Goal: Task Accomplishment & Management: Manage account settings

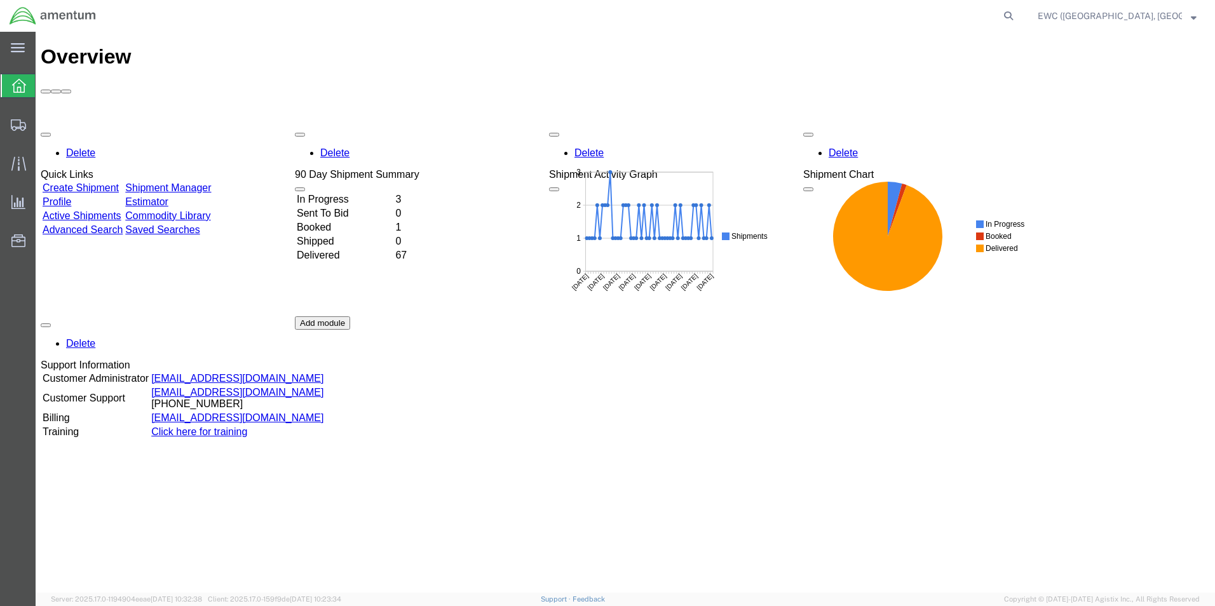
click at [356, 193] on td "In Progress" at bounding box center [344, 199] width 97 height 13
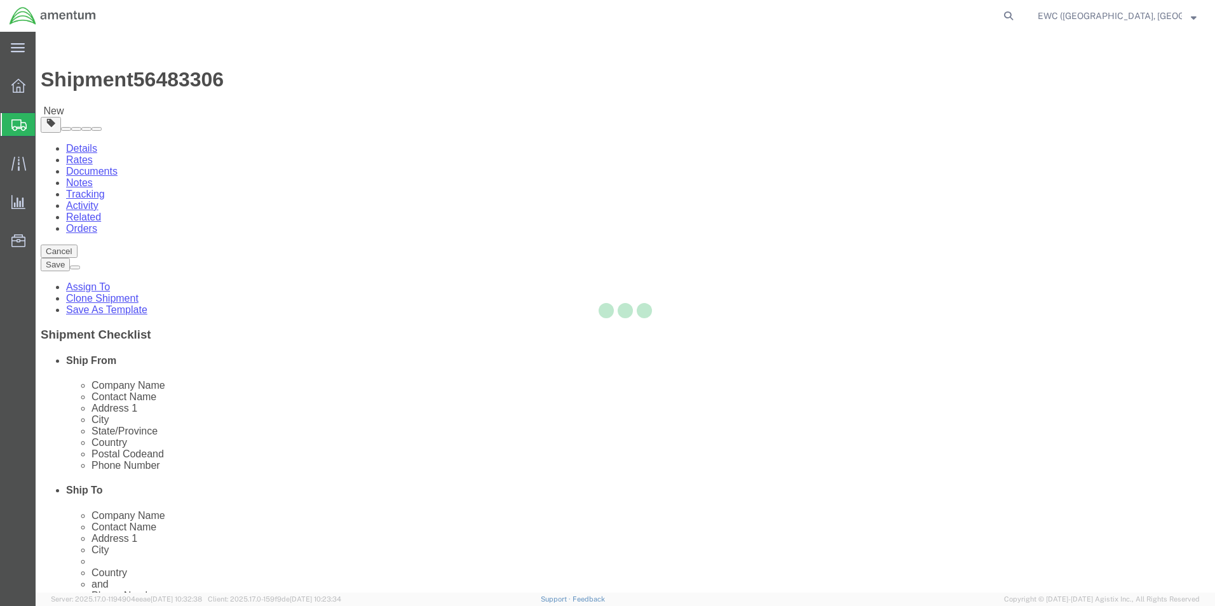
select select "60951"
select select "63331"
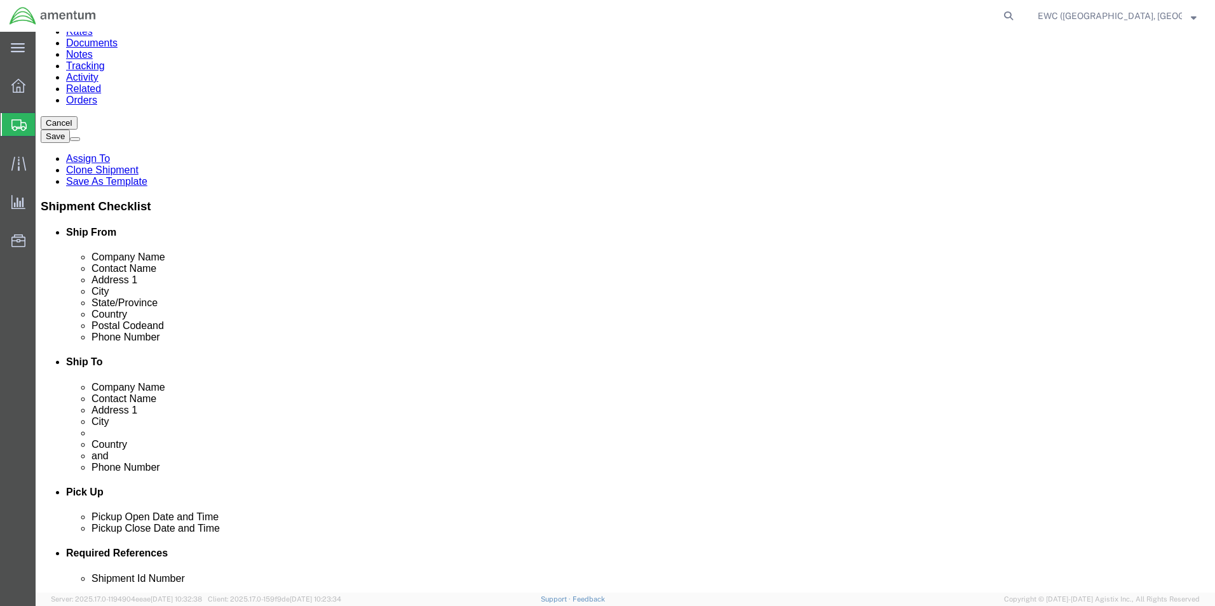
scroll to position [127, 0]
click input "Postal Code"
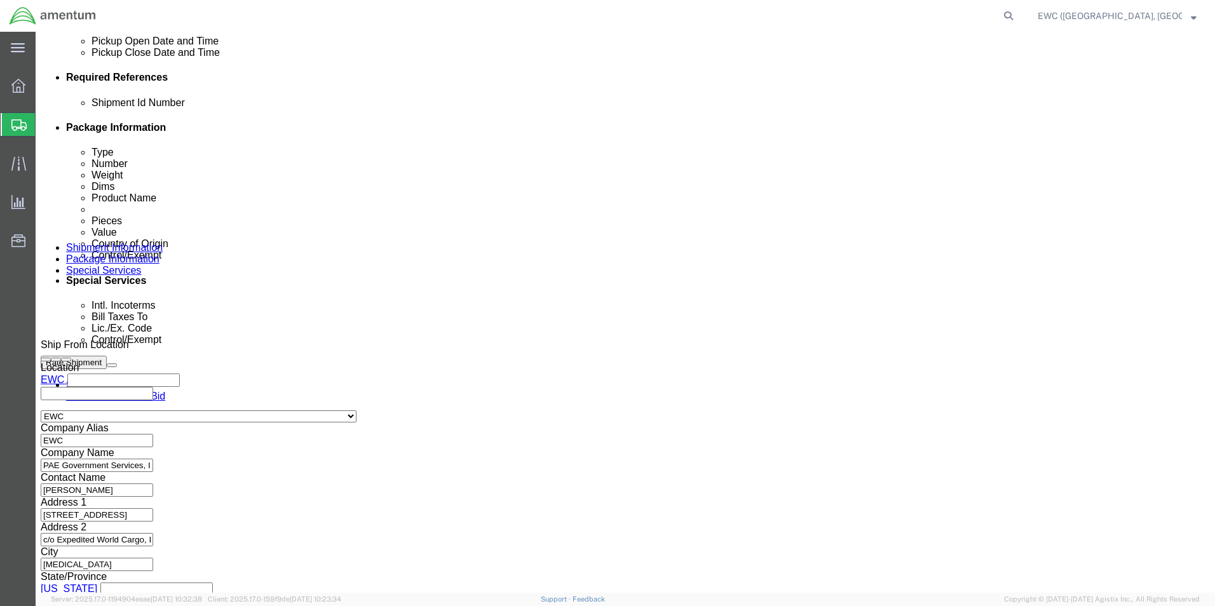
scroll to position [622, 0]
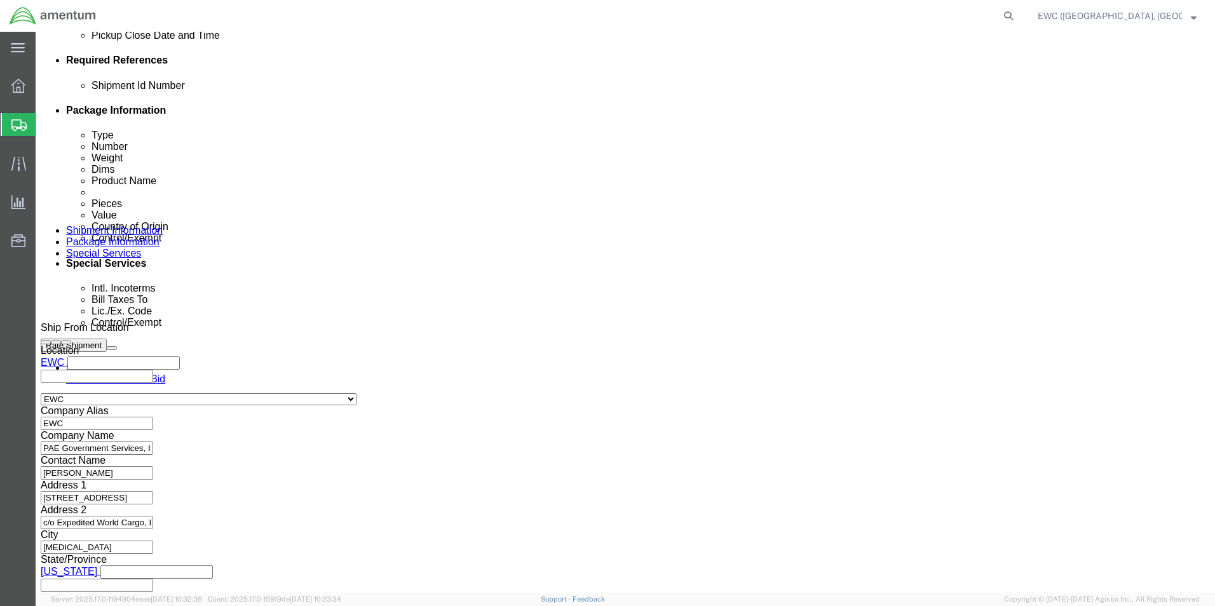
type input "111171"
select select
click button "Continue"
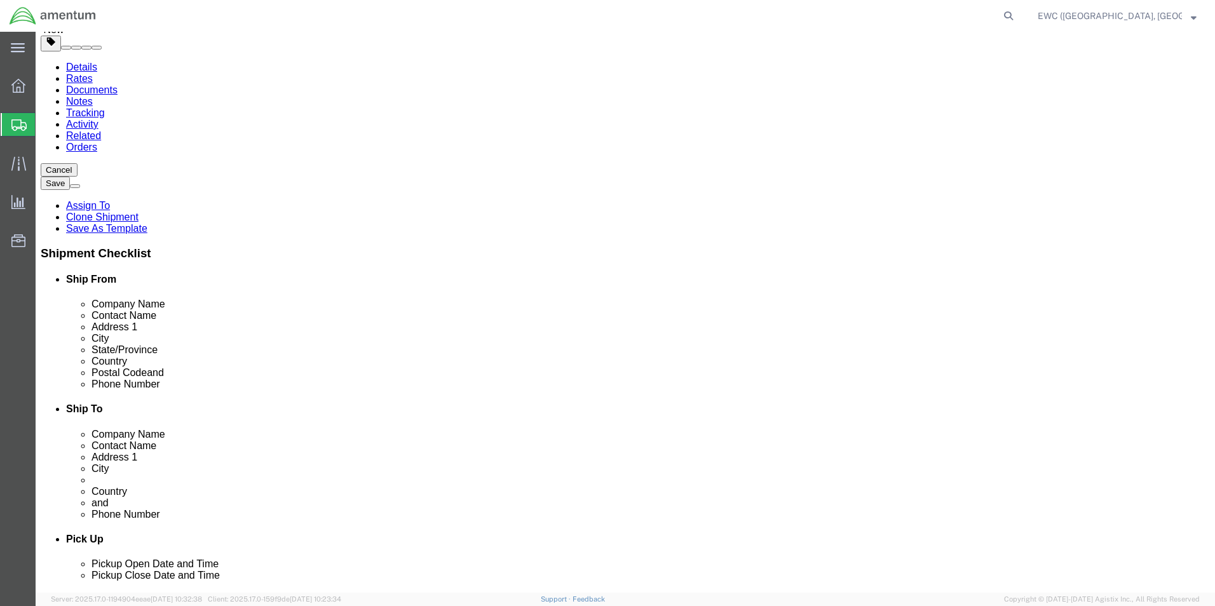
scroll to position [85, 0]
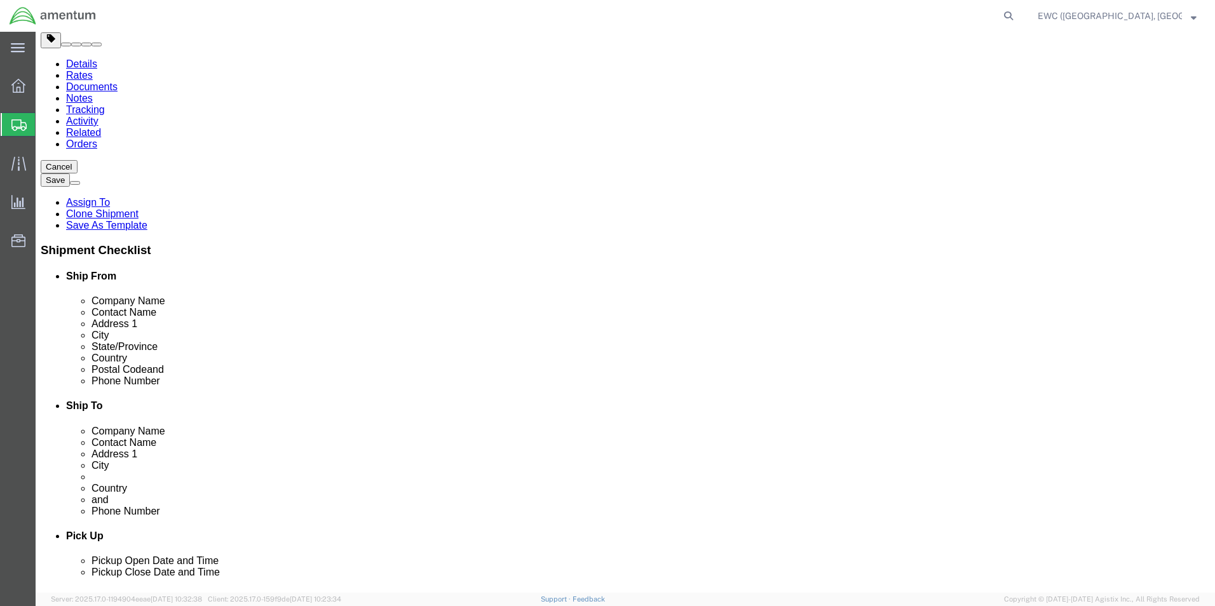
click button "Continue"
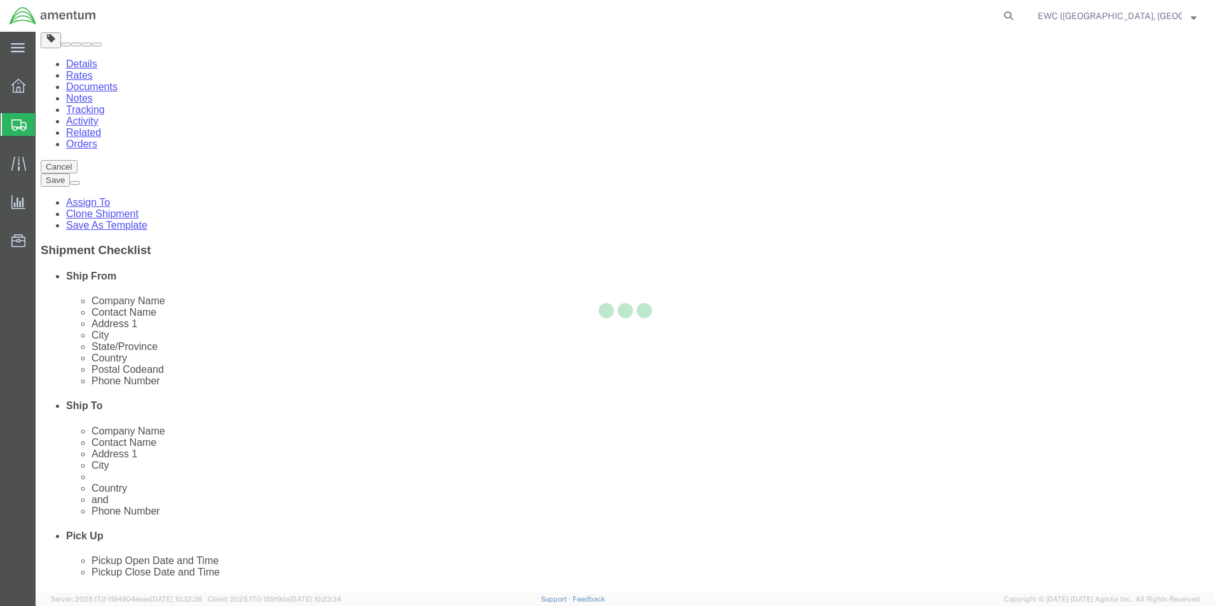
select select
select select "DEPARTMENT"
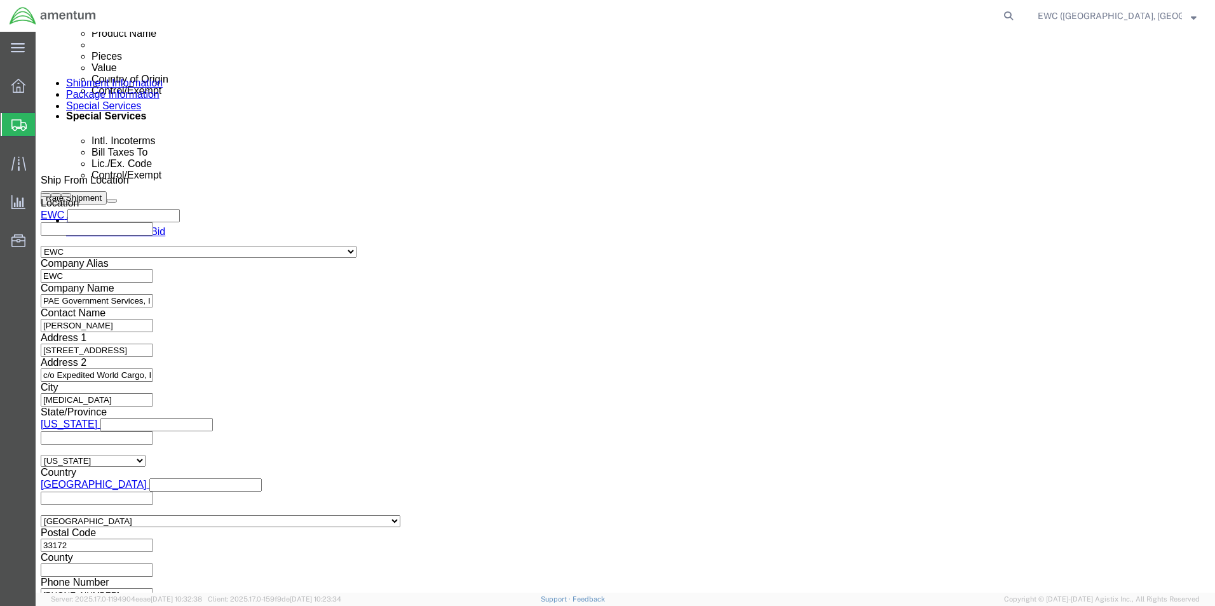
scroll to position [763, 0]
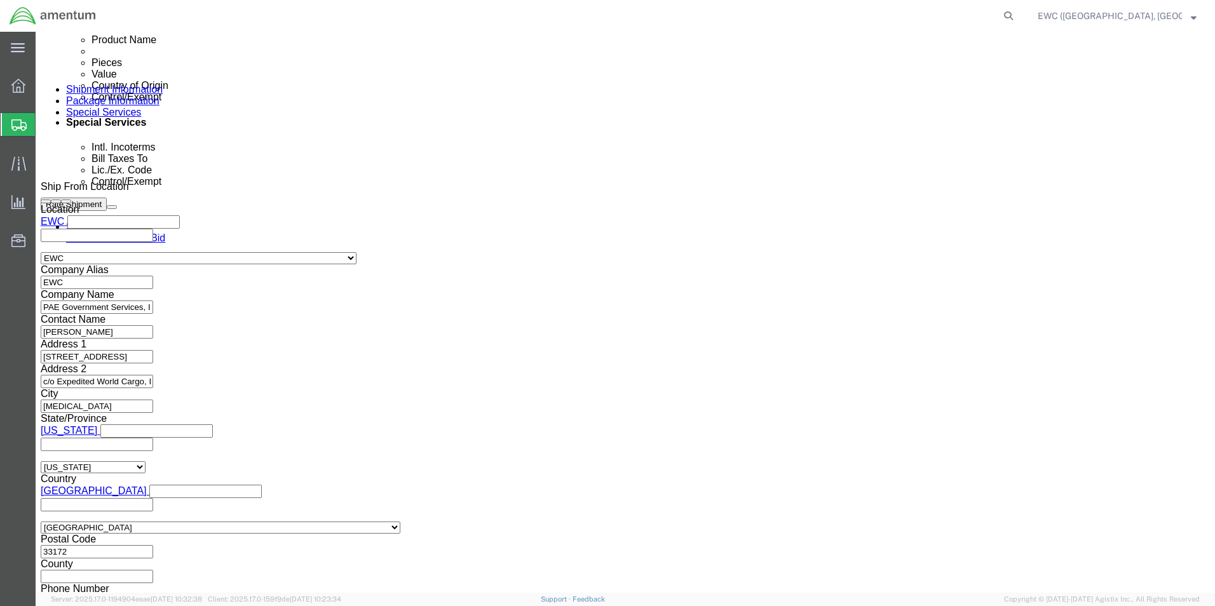
click select "Select AES-Direct EEI Carrier File EEI EEI Exempt"
select select "AESD"
click select "Select AES-Direct EEI Carrier File EEI EEI Exempt"
click input "text"
paste input "X20250820037403"
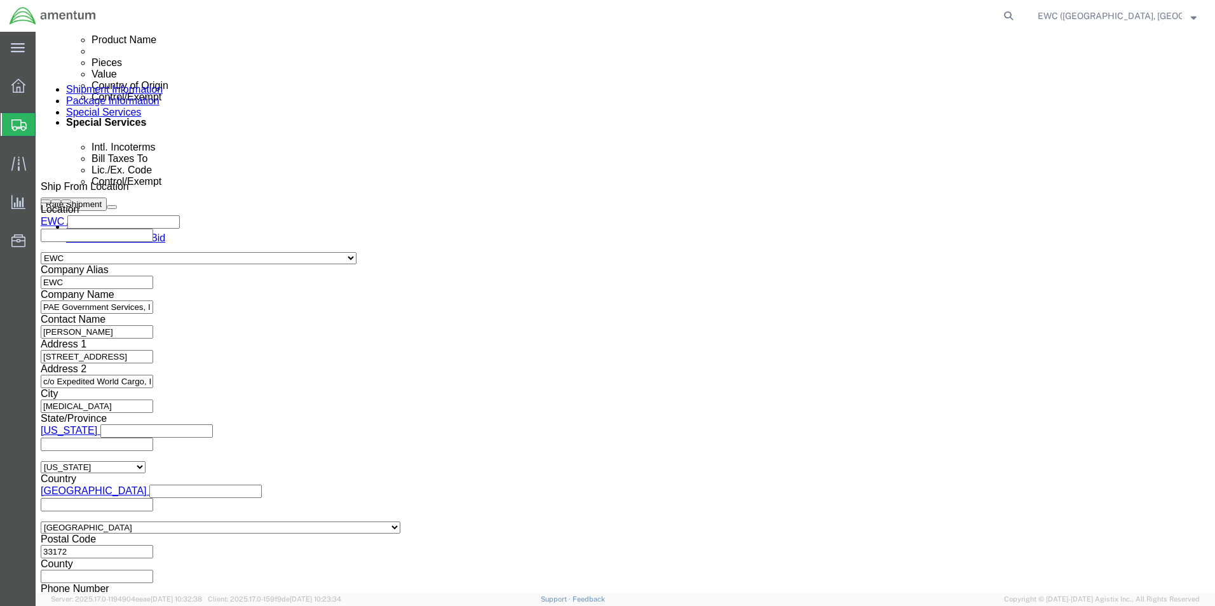
type input "X20250820037403"
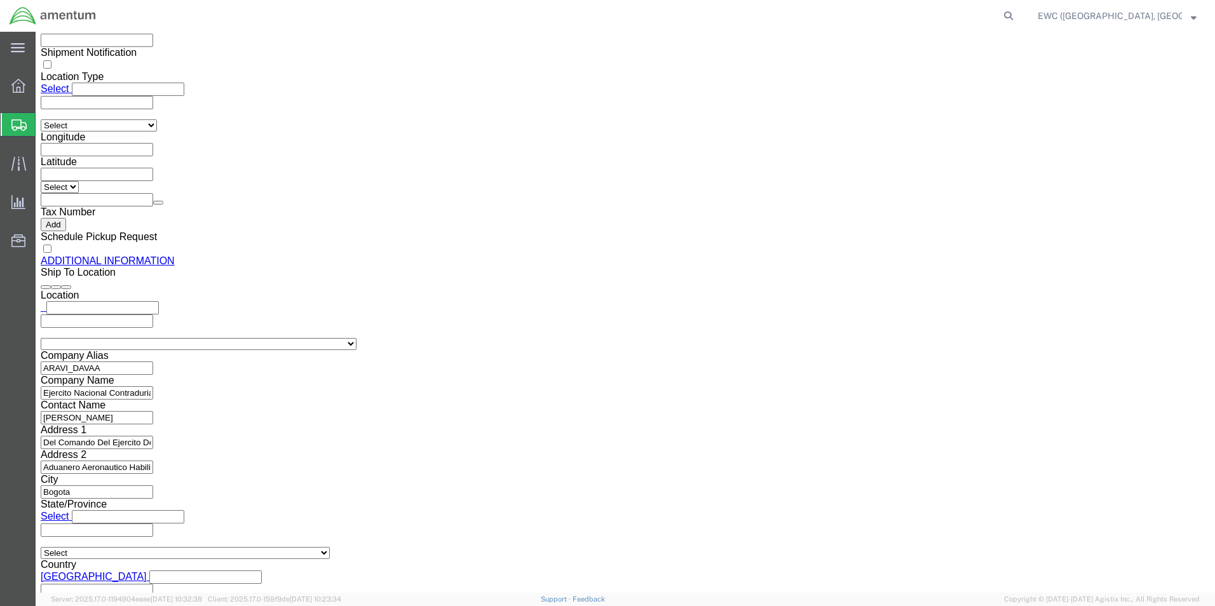
scroll to position [1409, 0]
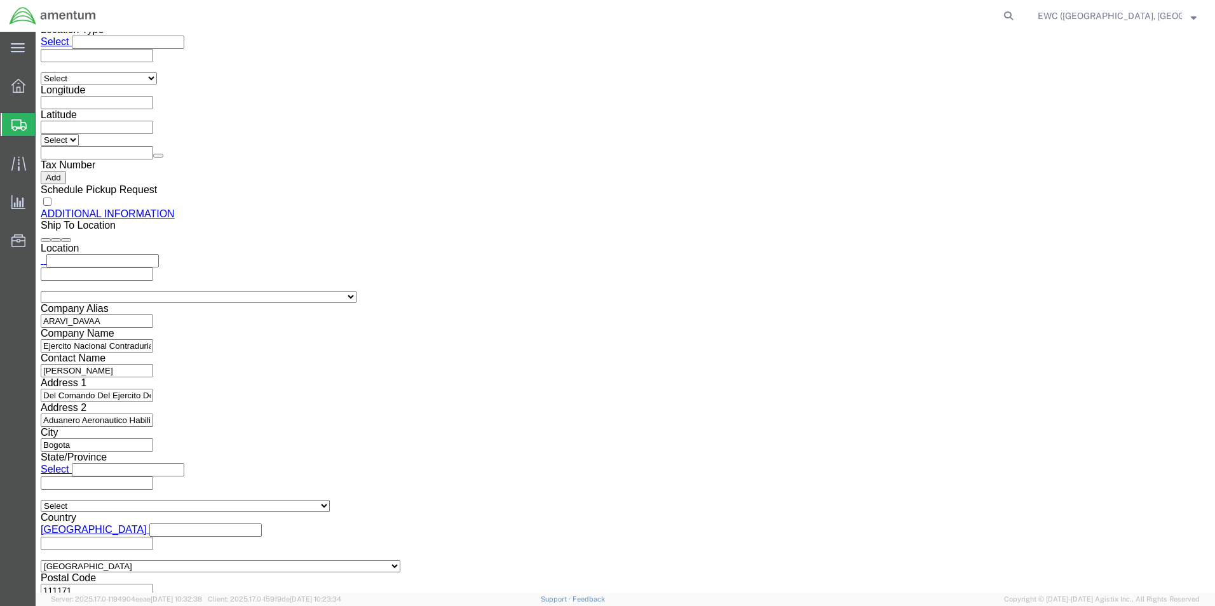
click link "Rate And Send To Bid"
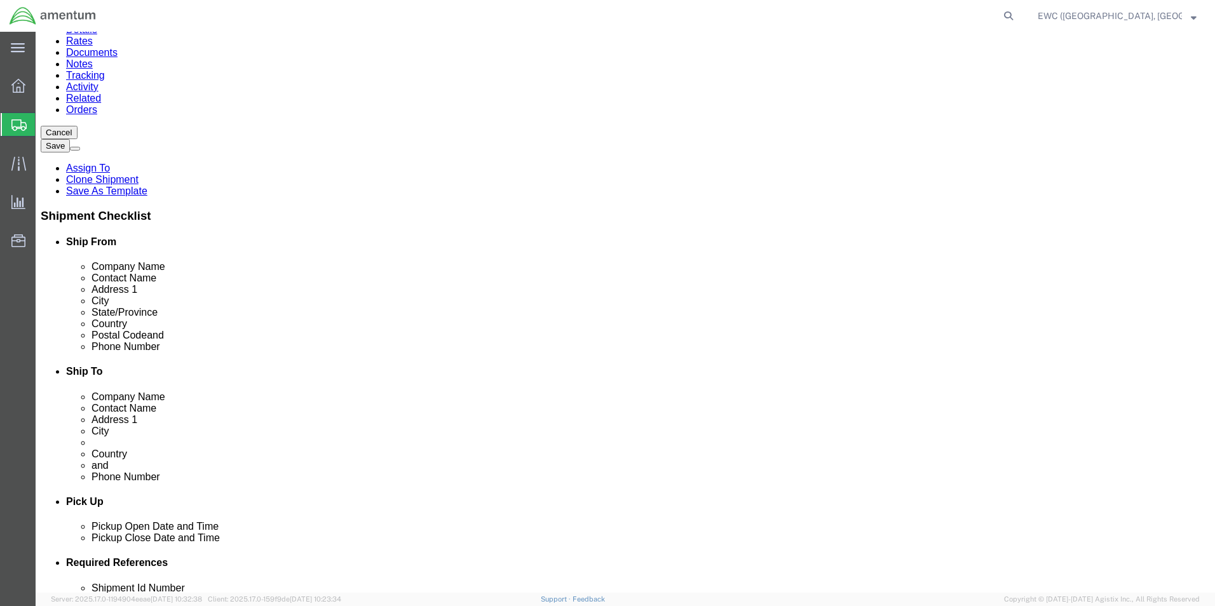
scroll to position [127, 0]
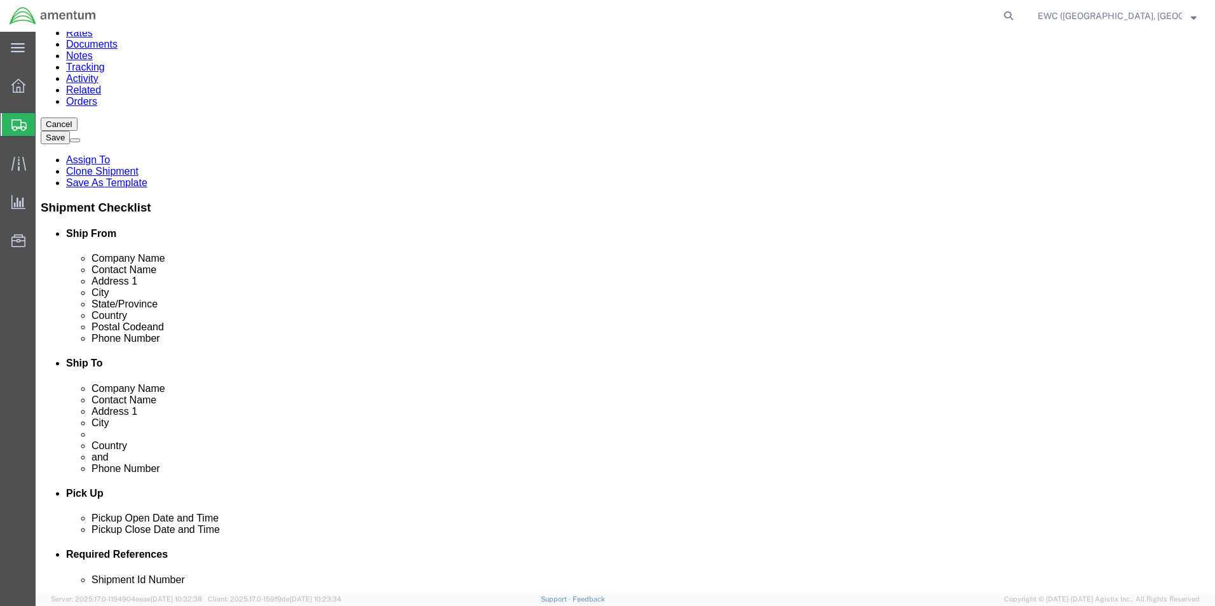
click div "Package Content # 1 1 x Your Packaging Package Type Select Bale(s) Basket(s) Bo…"
click dd "1.00 Each"
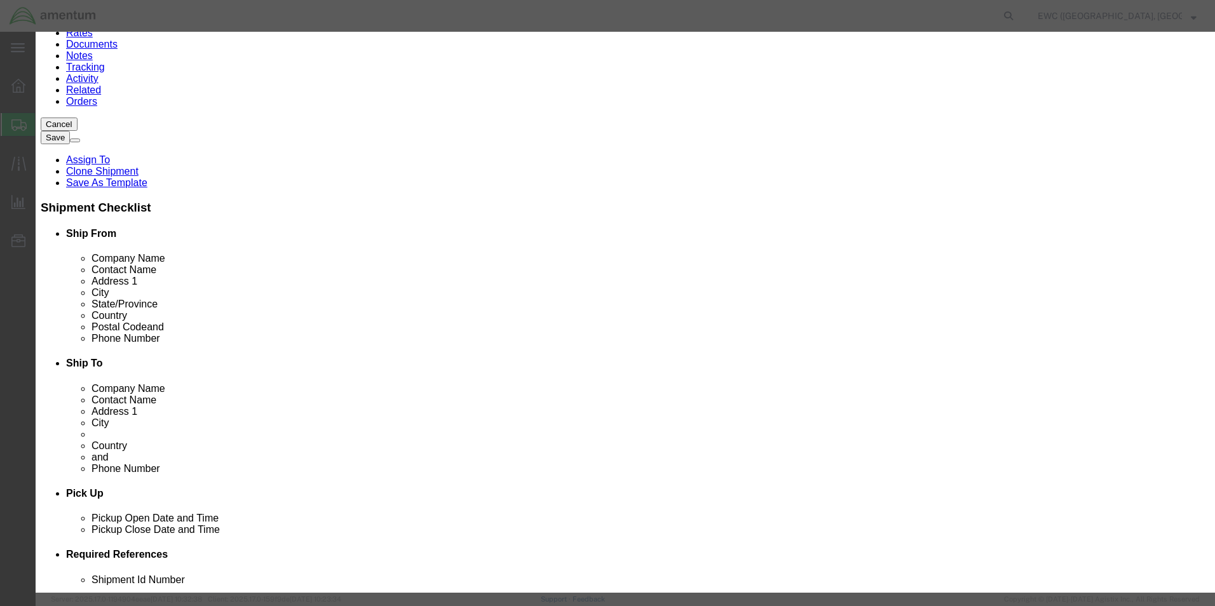
click select "Select Bag Barrels 100Board Feet Bottle Box Blister Pack Carats Can Capsule Car…"
select select "KGS"
click select "Select Bag Barrels 100Board Feet Bottle Box Blister Pack Carats Can Capsule Car…"
click button "Save & Close"
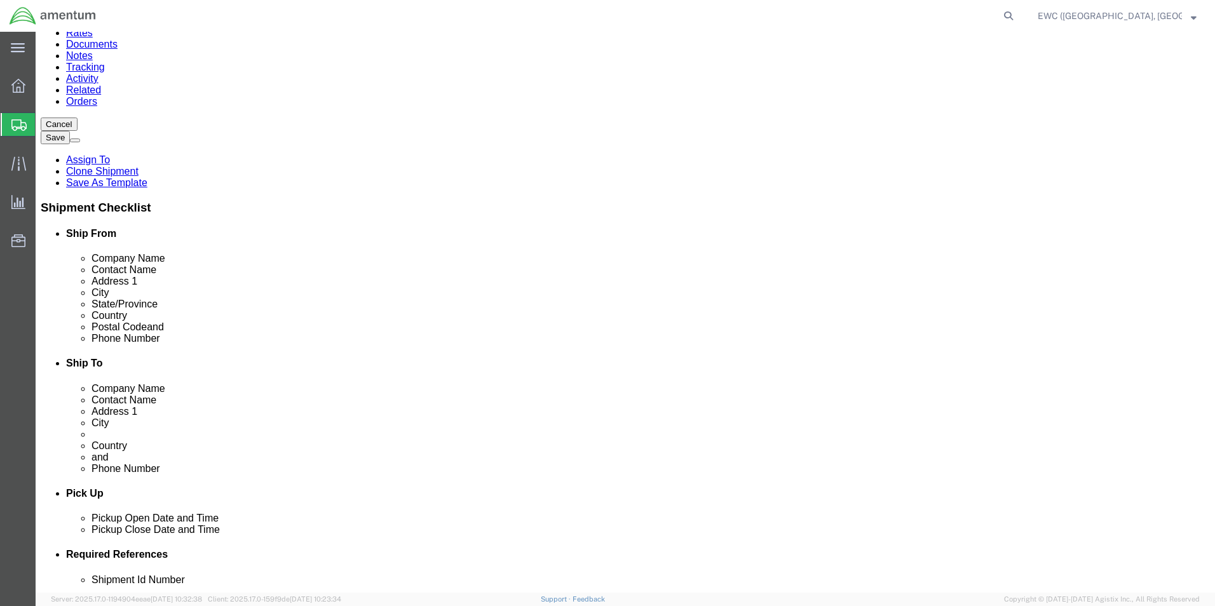
click dd "170277.30 USD"
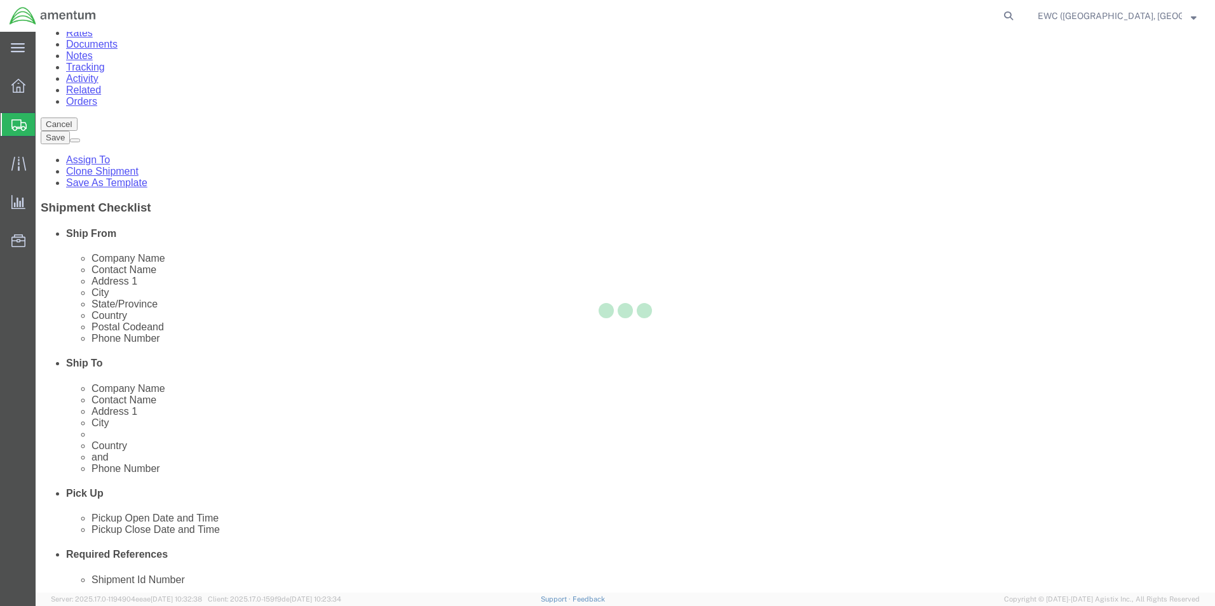
scroll to position [75, 0]
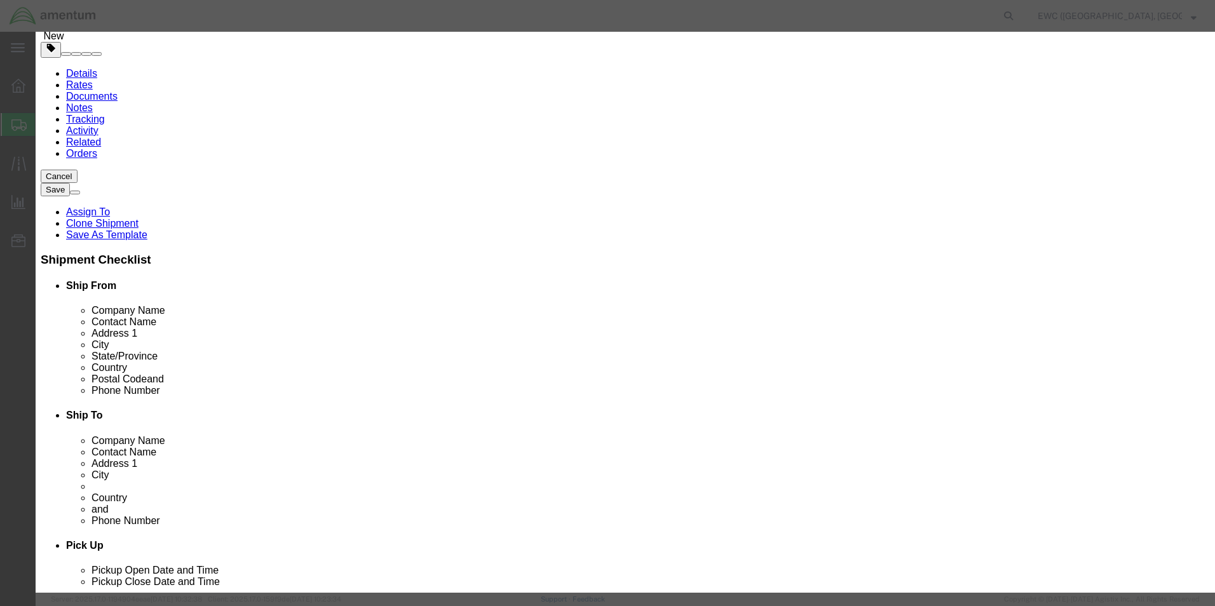
click select "Select Bag Barrels 100Board Feet Bottle Box Blister Pack Carats Can Capsule Car…"
select select "KGS"
click select "Select Bag Barrels 100Board Feet Bottle Box Blister Pack Carats Can Capsule Car…"
click button "Save & Close"
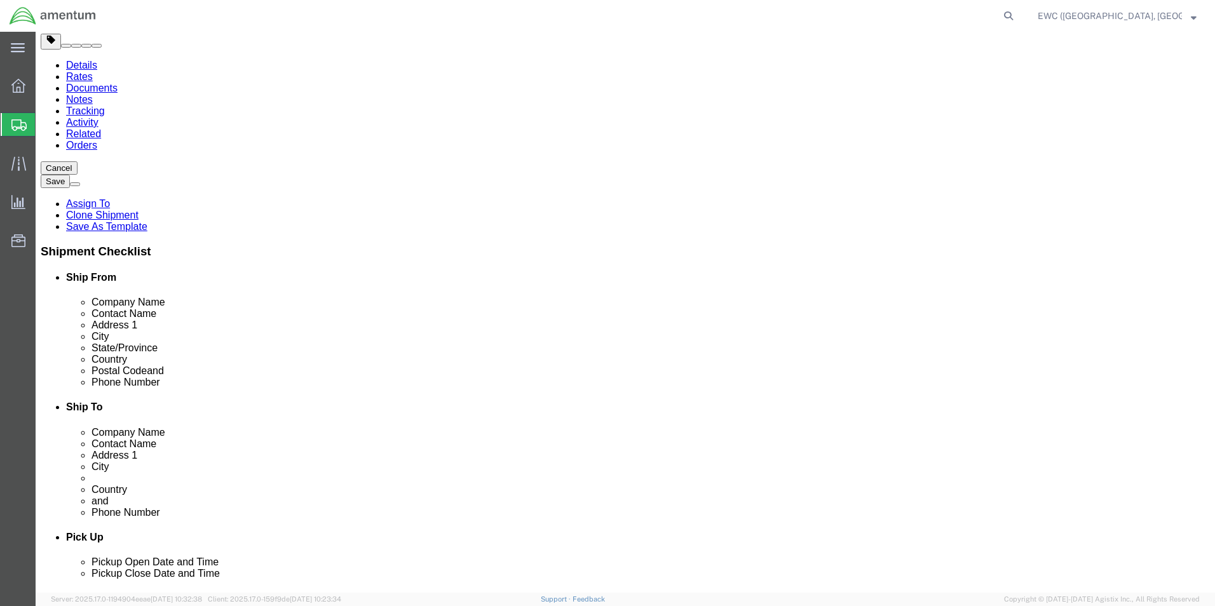
scroll to position [85, 0]
click button "Continue"
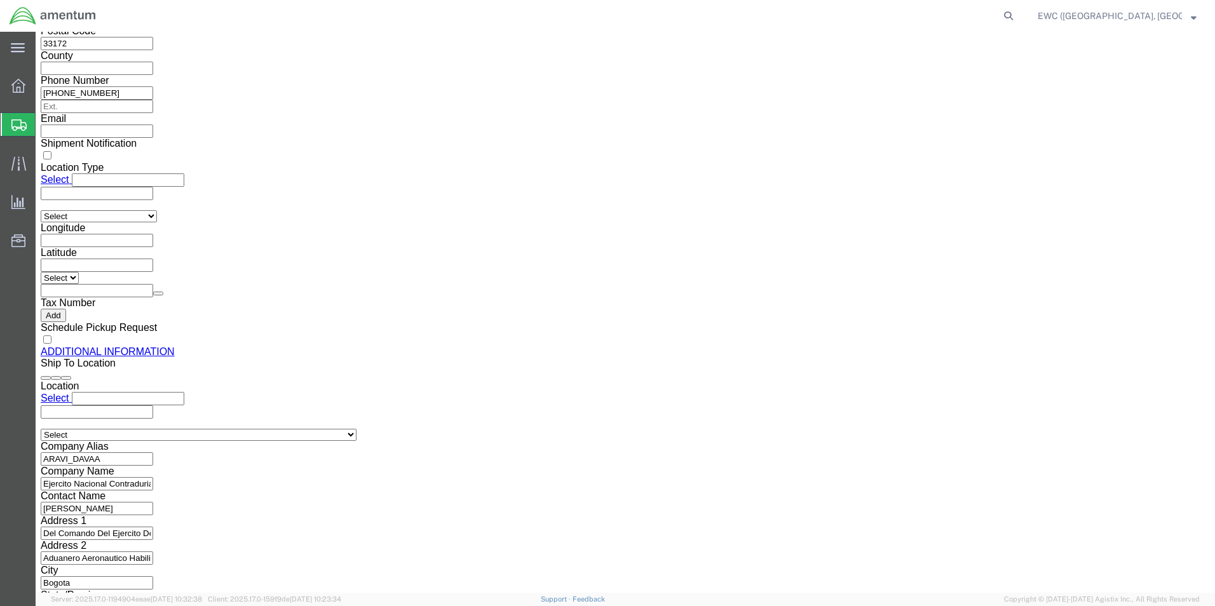
scroll to position [1473, 0]
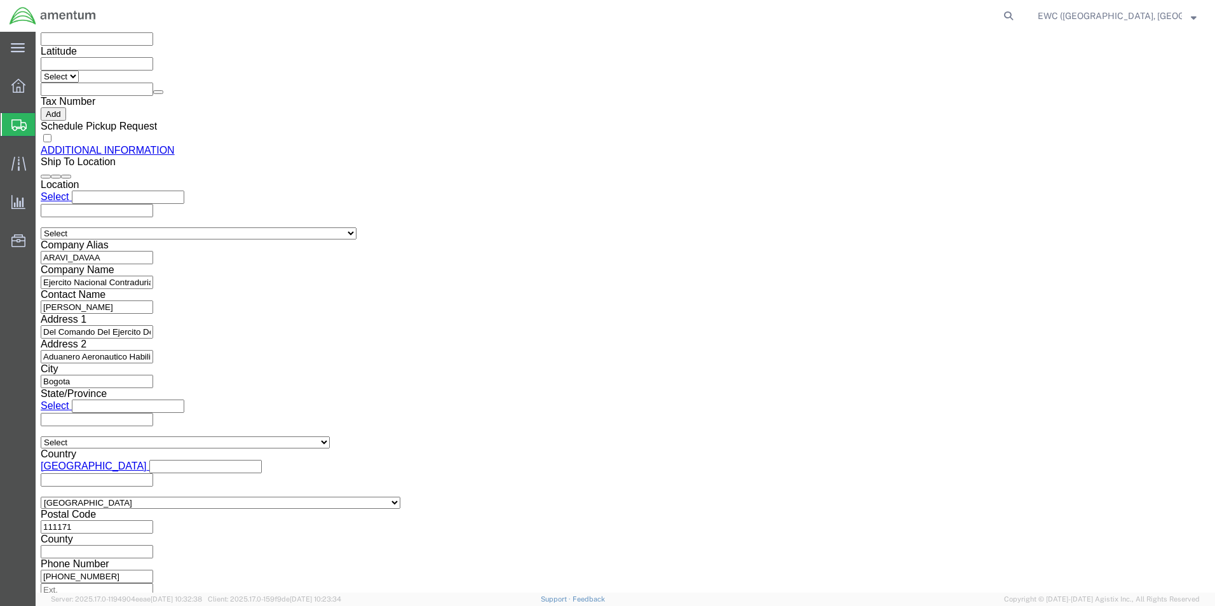
click link "Rate And Send To Bid"
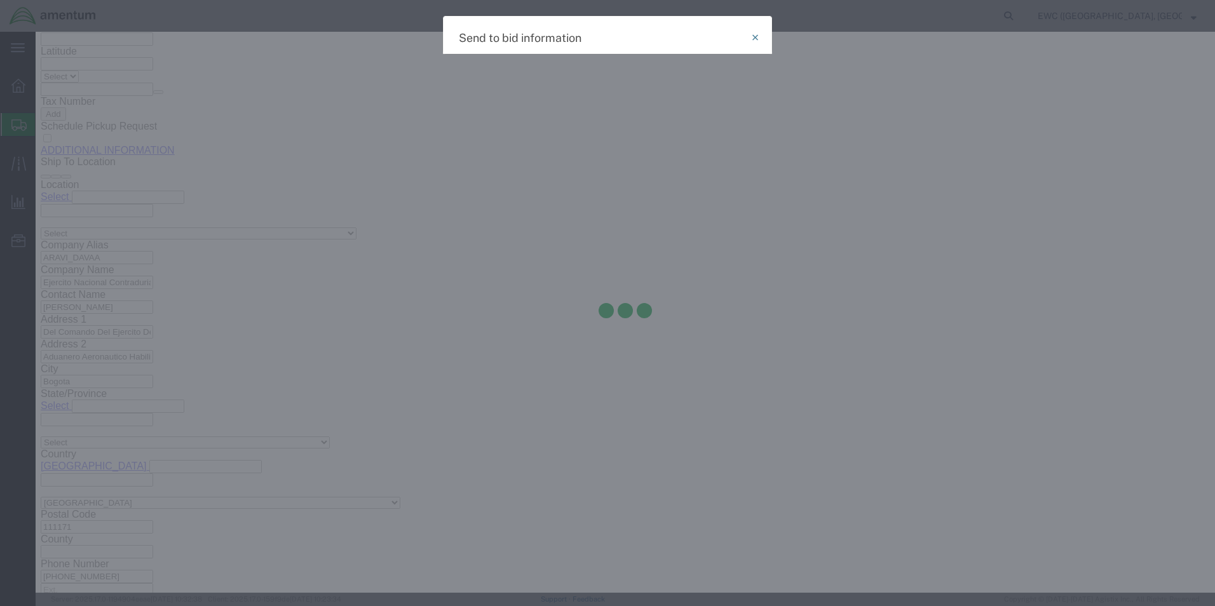
select select "AIR"
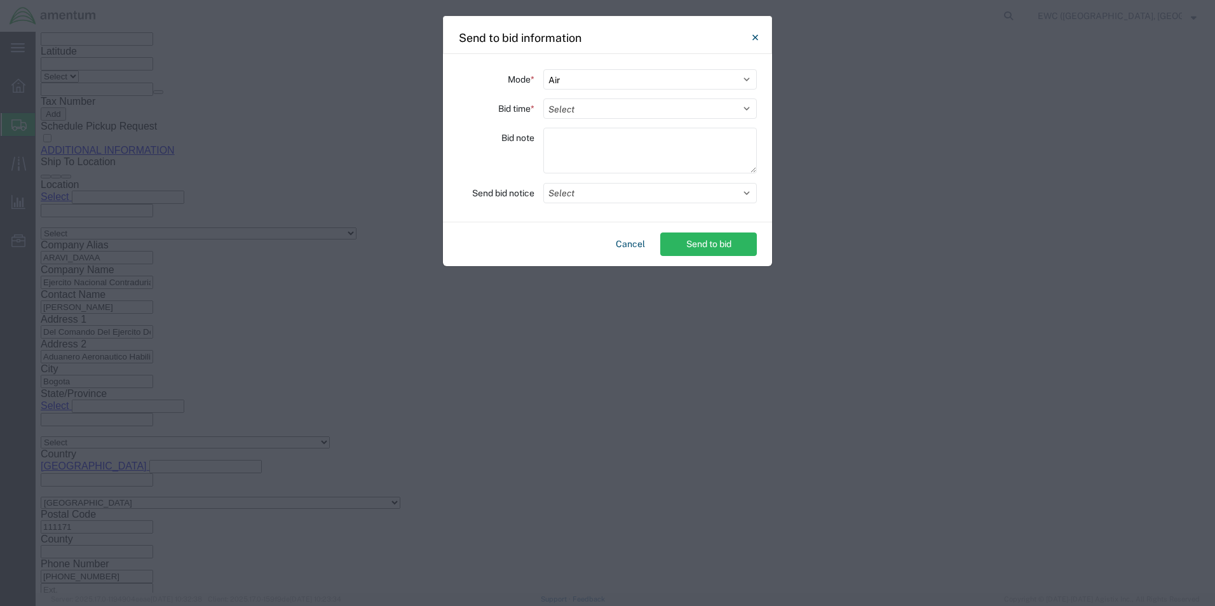
drag, startPoint x: 405, startPoint y: 200, endPoint x: 399, endPoint y: 177, distance: 23.1
drag, startPoint x: 399, startPoint y: 177, endPoint x: 572, endPoint y: 109, distance: 185.8
click at [572, 109] on select "Select 30 Min (Rush) 1 Hour (Rush) 2 Hours (Rush) 4 Hours (Rush) 8 Hours (Rush)…" at bounding box center [650, 109] width 214 height 20
select select "0.5"
click at [543, 99] on select "Select 30 Min (Rush) 1 Hour (Rush) 2 Hours (Rush) 4 Hours (Rush) 8 Hours (Rush)…" at bounding box center [650, 109] width 214 height 20
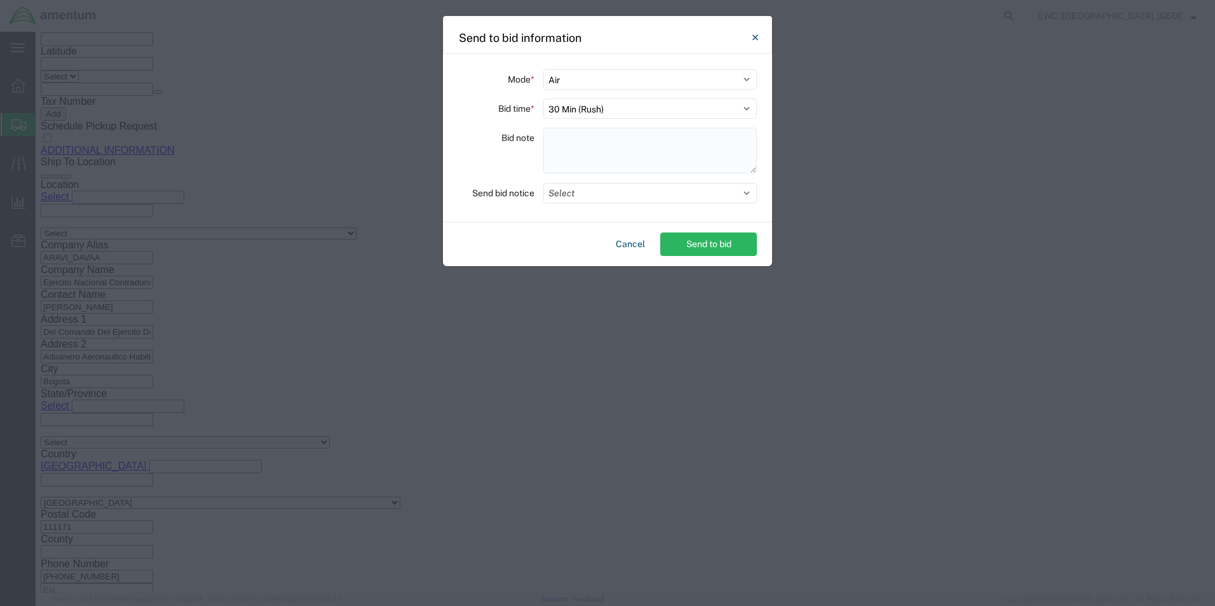
click at [560, 140] on textarea at bounding box center [650, 151] width 214 height 46
type textarea "ARAVI"
click at [670, 199] on button "Select" at bounding box center [650, 193] width 214 height 20
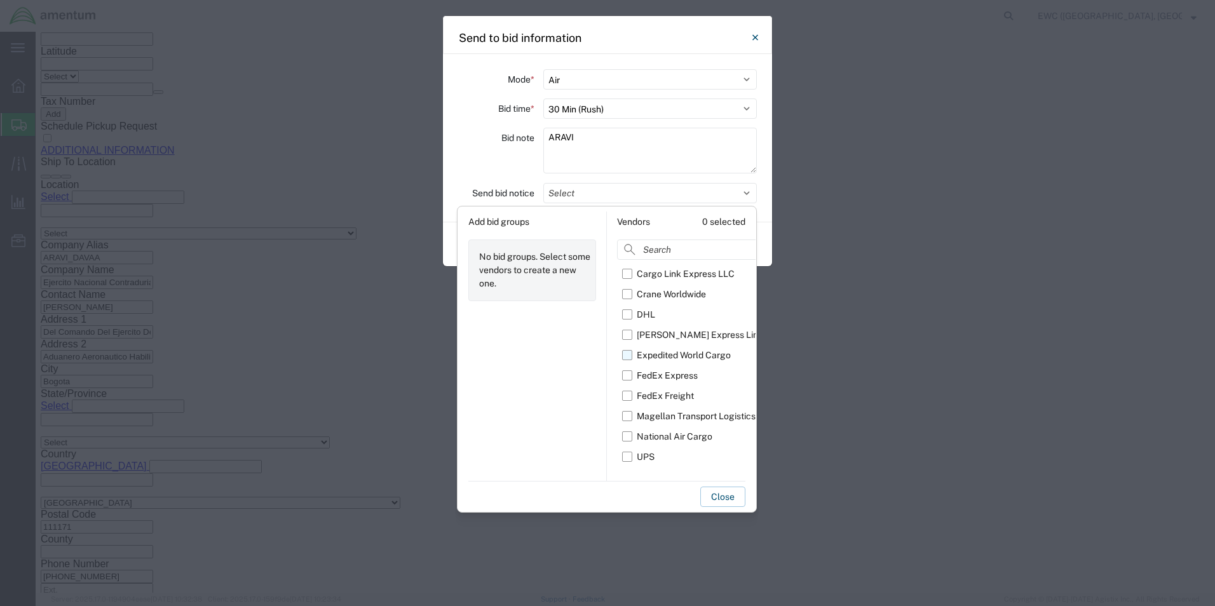
click at [628, 352] on label "Expedited World Cargo" at bounding box center [695, 355] width 146 height 20
click at [0, 0] on input "Expedited World Cargo" at bounding box center [0, 0] width 0 height 0
click at [714, 496] on button "Close" at bounding box center [722, 497] width 45 height 20
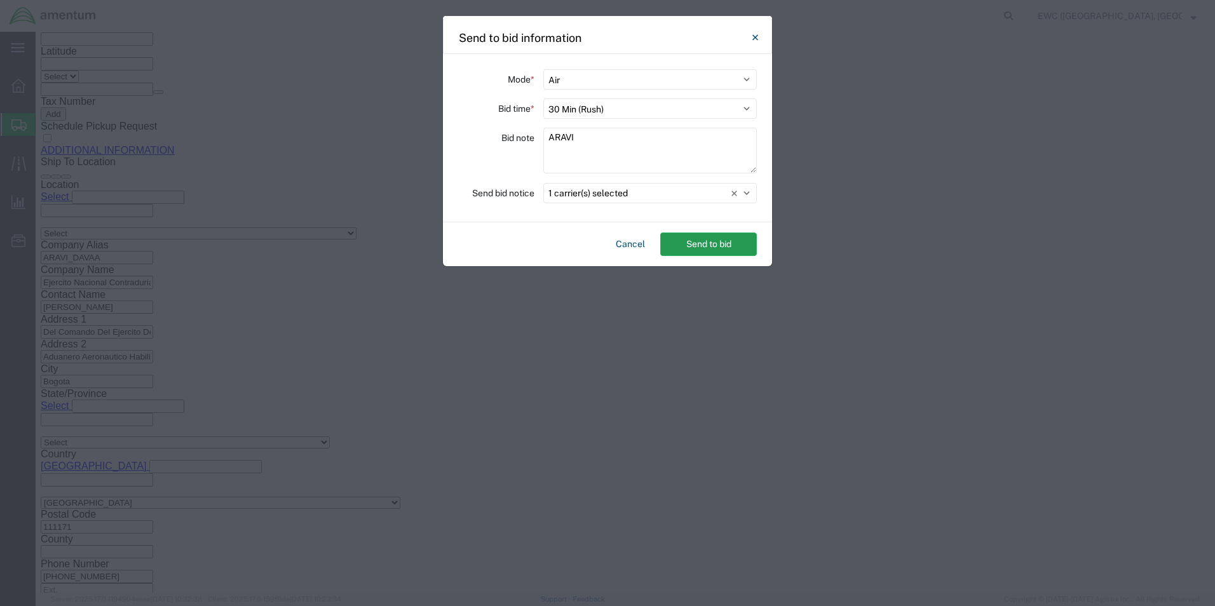
click at [704, 242] on button "Send to bid" at bounding box center [708, 245] width 97 height 24
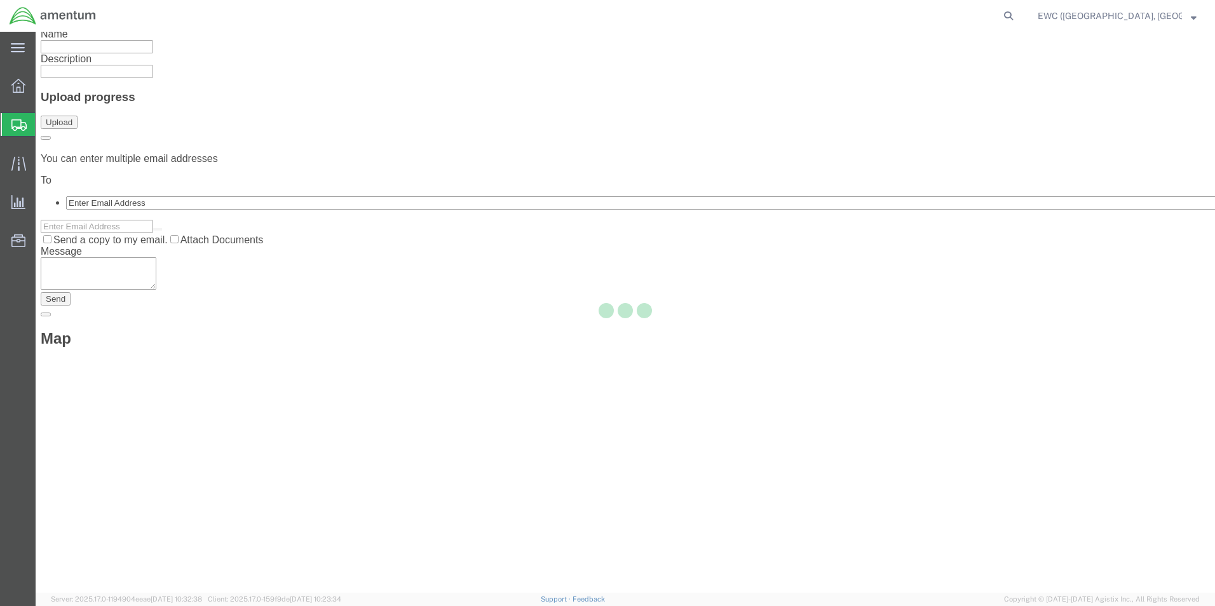
scroll to position [0, 0]
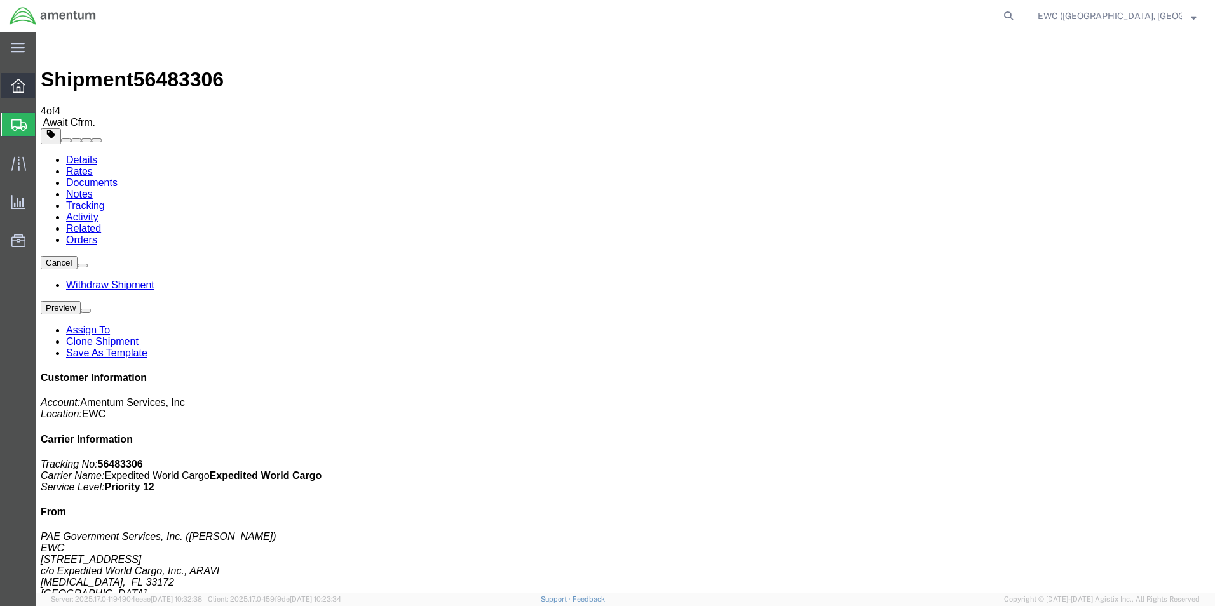
click at [16, 86] on icon at bounding box center [18, 86] width 14 height 14
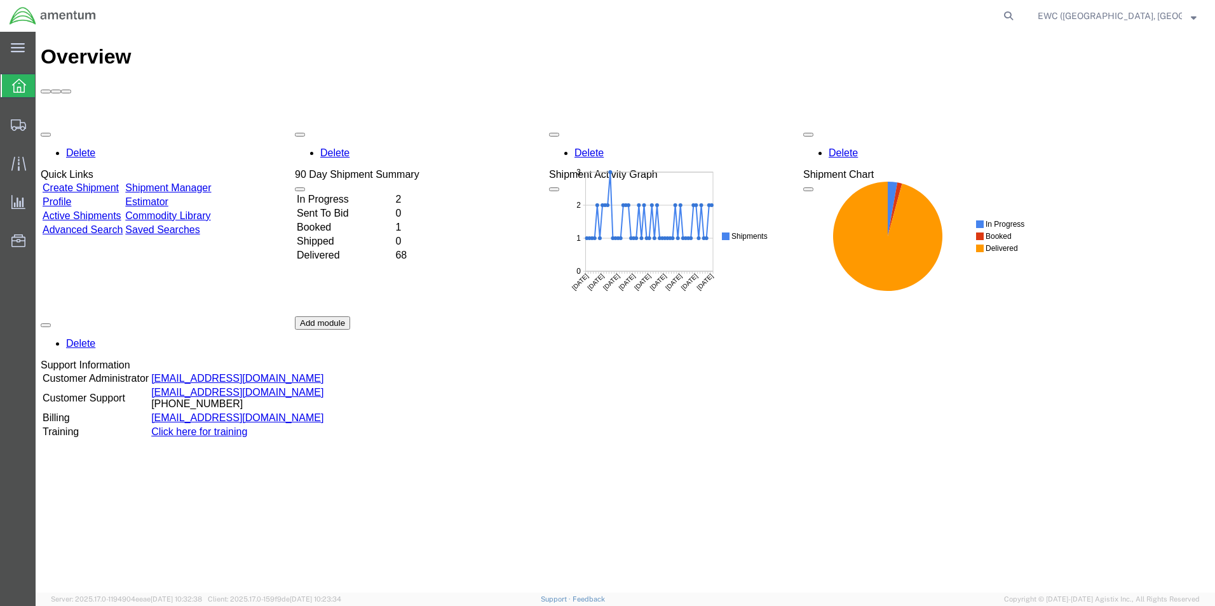
click at [354, 193] on td "In Progress" at bounding box center [344, 199] width 97 height 13
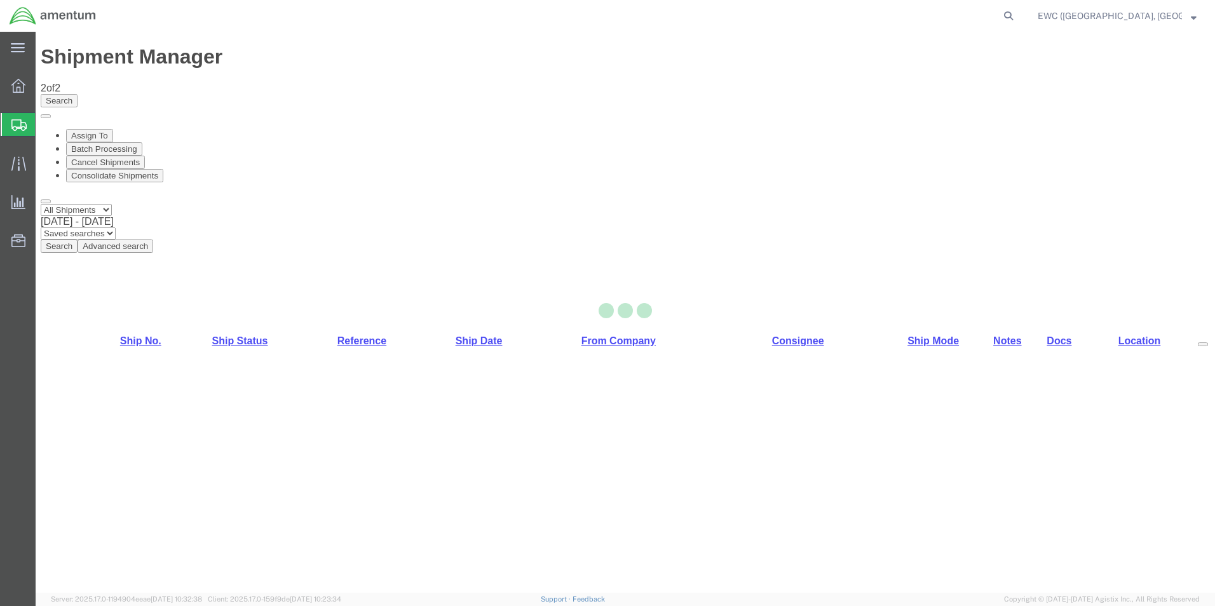
select select "60951"
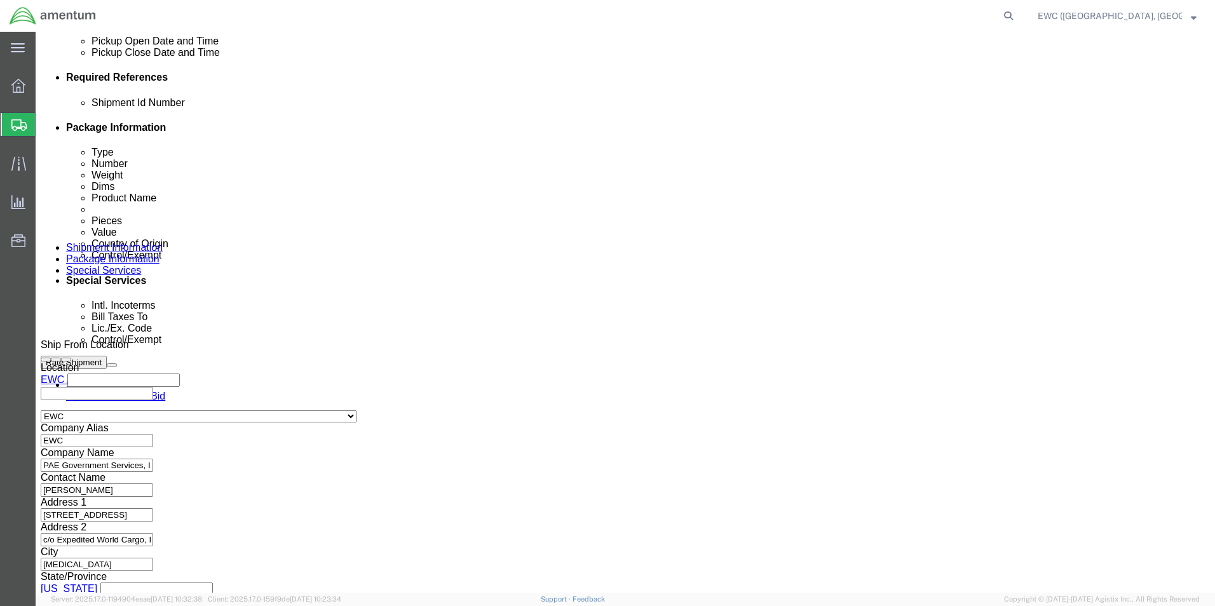
scroll to position [622, 0]
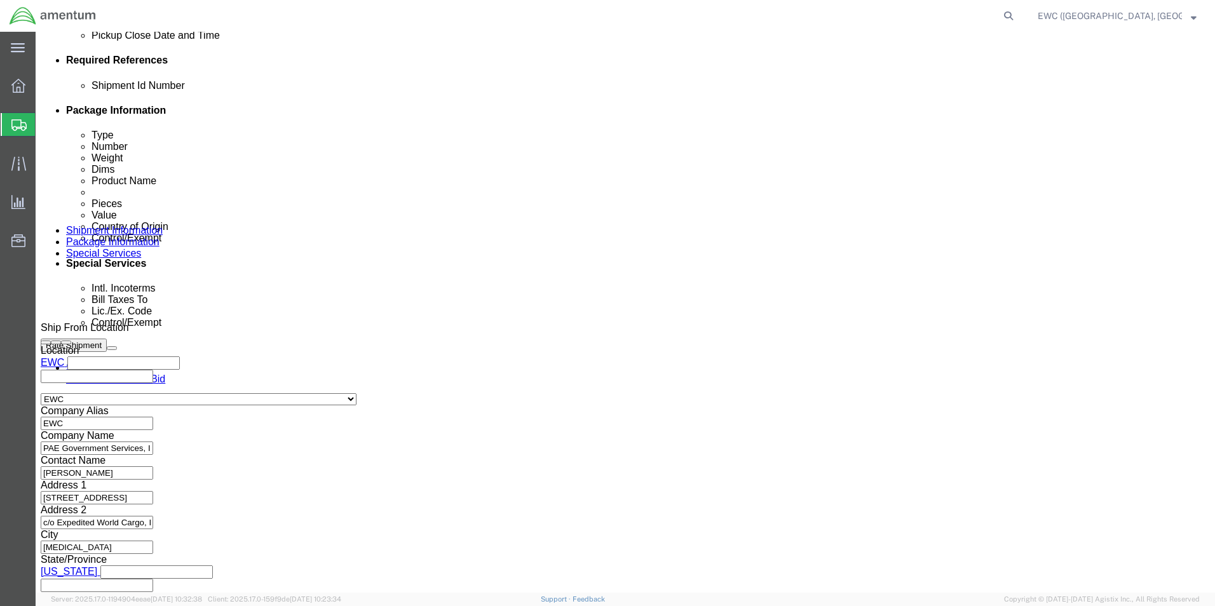
click button "Continue"
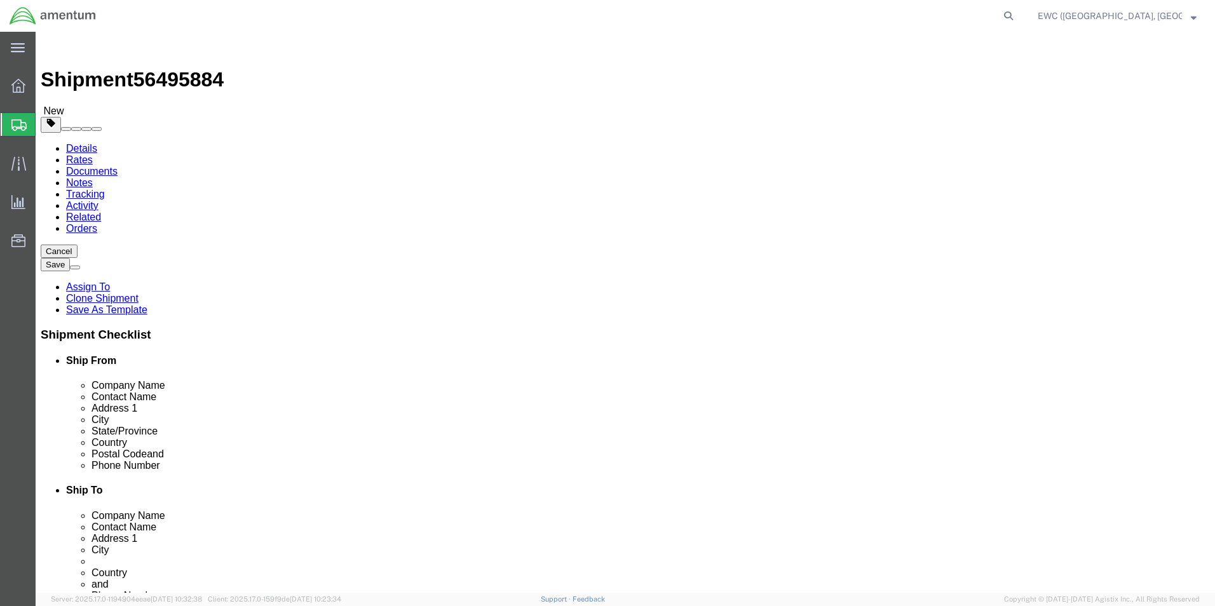
click button "Continue"
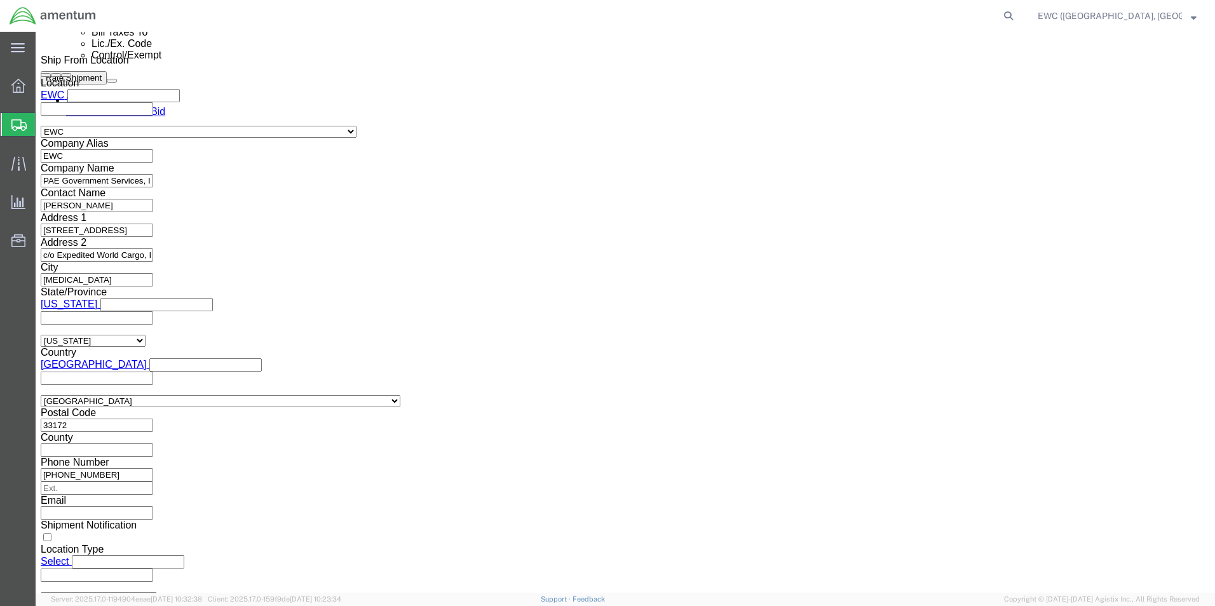
scroll to position [890, 0]
click select "Select AES-Direct EEI Carrier File EEI EEI Exempt"
select select "AESD"
click select "Select AES-Direct EEI Carrier File EEI EEI Exempt"
click input "text"
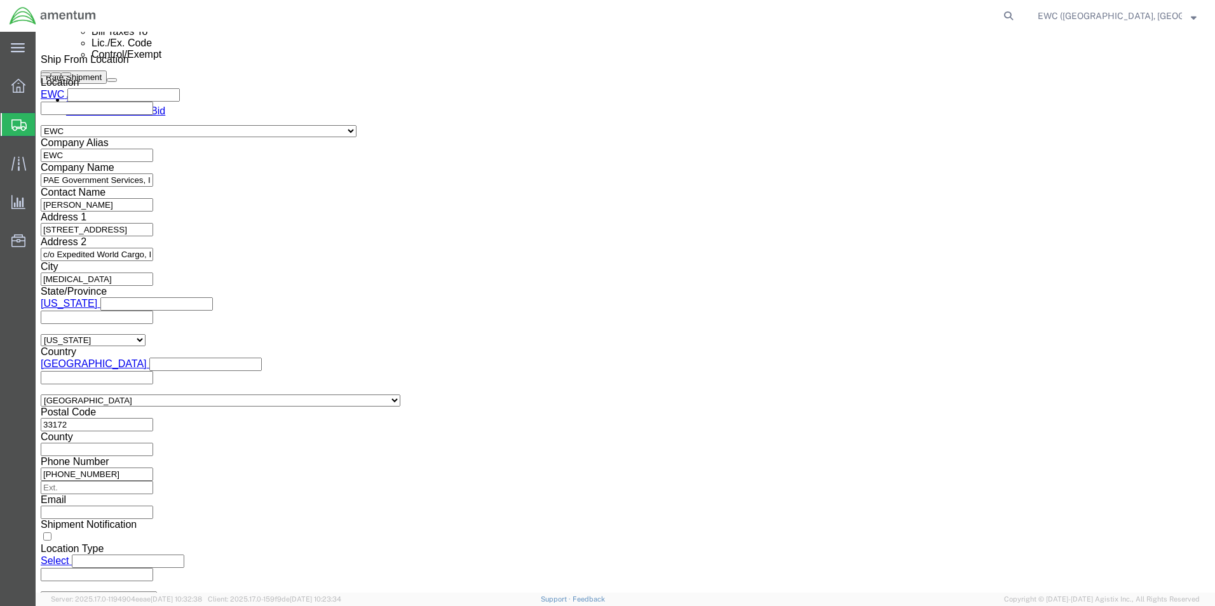
paste input "X20250820037664"
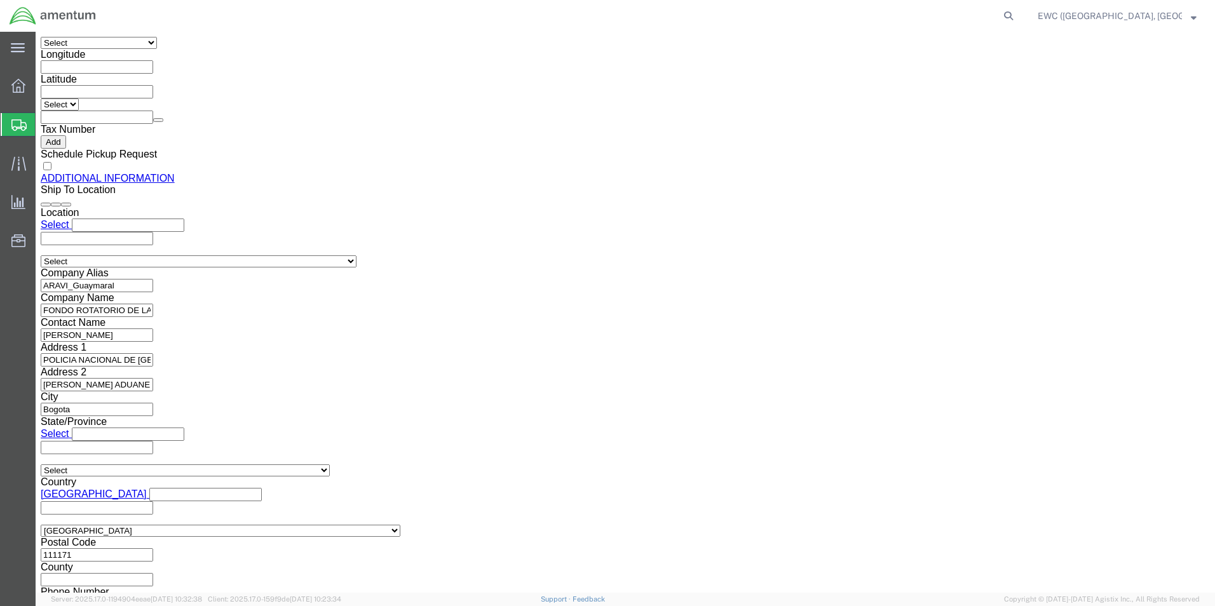
scroll to position [1473, 0]
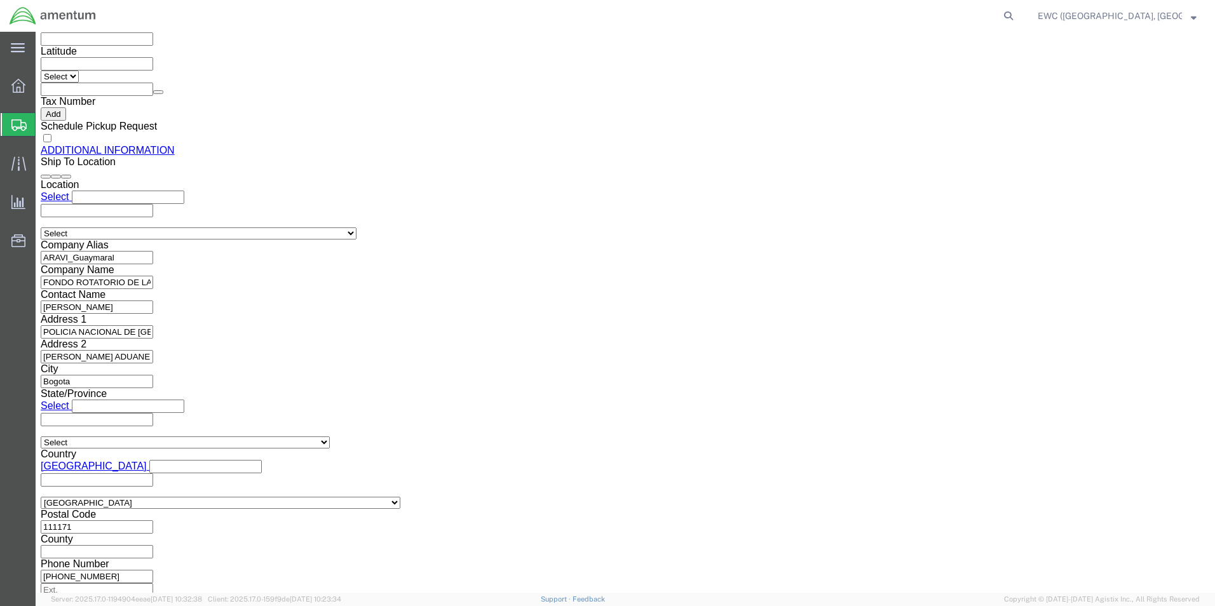
type input "X20250820037664"
click link "Rate And Send To Bid"
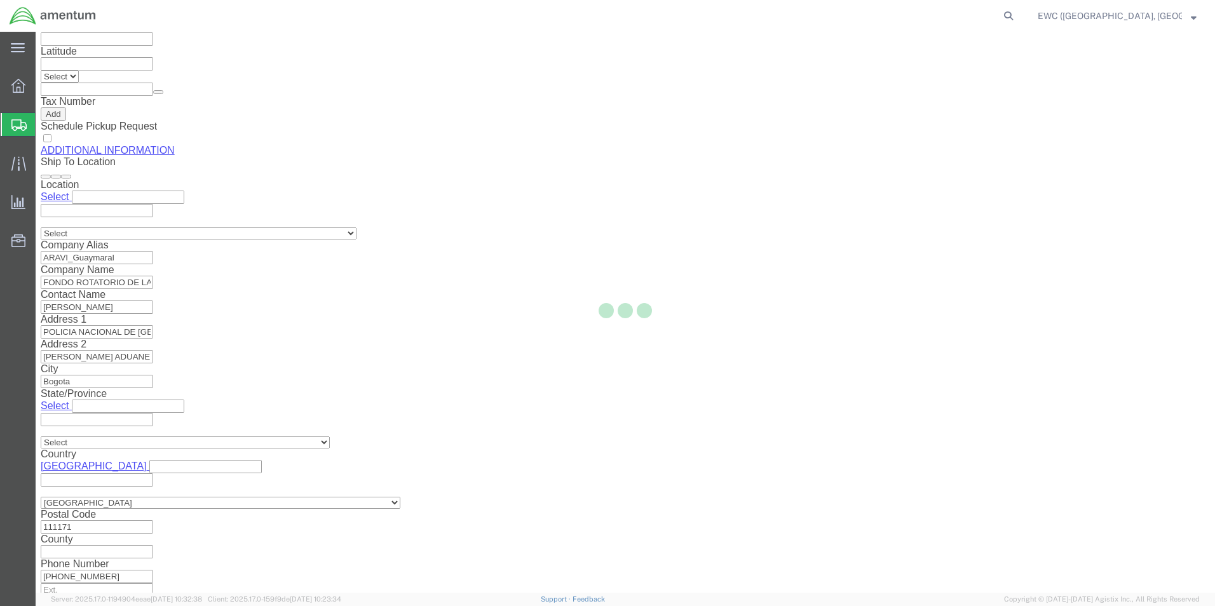
drag, startPoint x: 284, startPoint y: 178, endPoint x: 283, endPoint y: 196, distance: 17.8
drag, startPoint x: 283, startPoint y: 196, endPoint x: 51, endPoint y: 318, distance: 263.0
click at [51, 318] on div at bounding box center [626, 312] width 1180 height 561
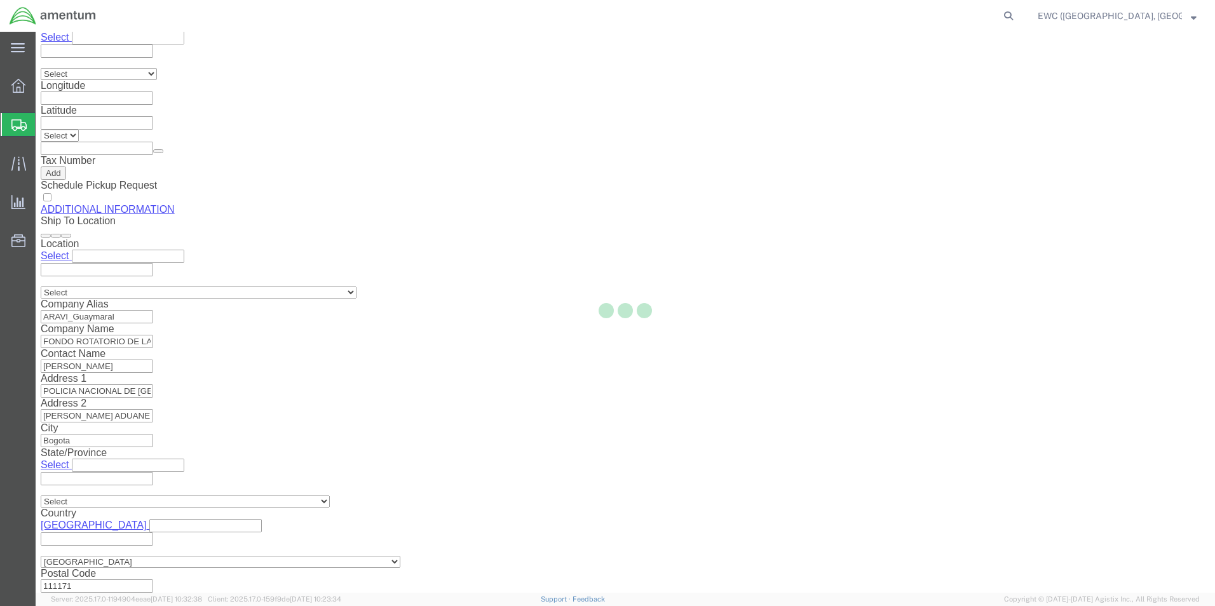
scroll to position [0, 0]
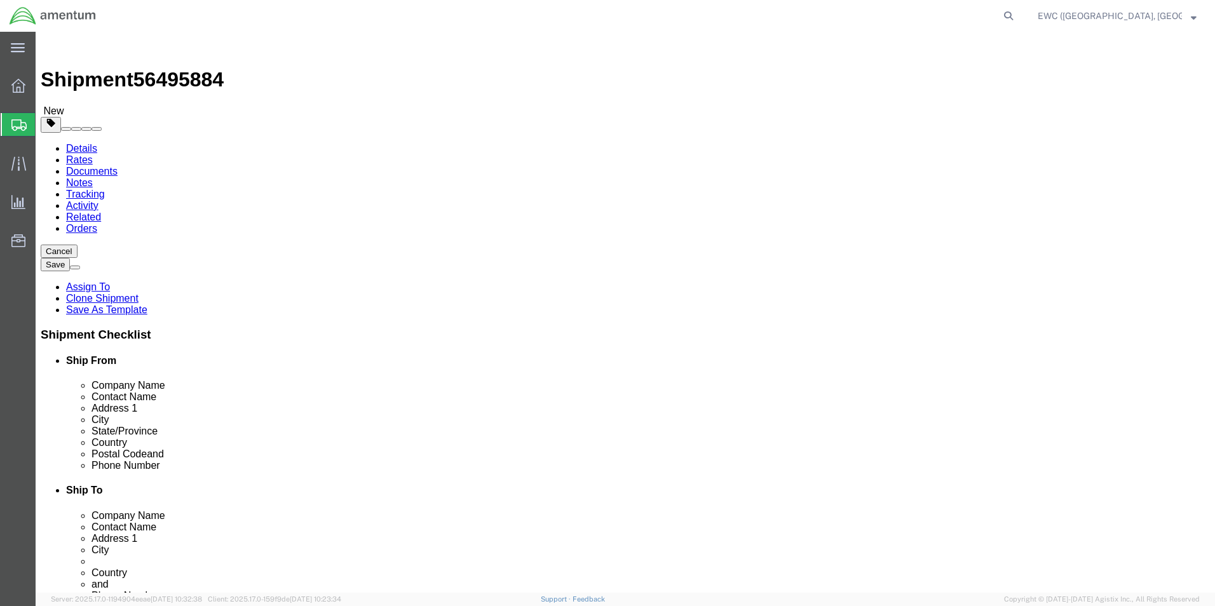
click dd "28000.00 USD"
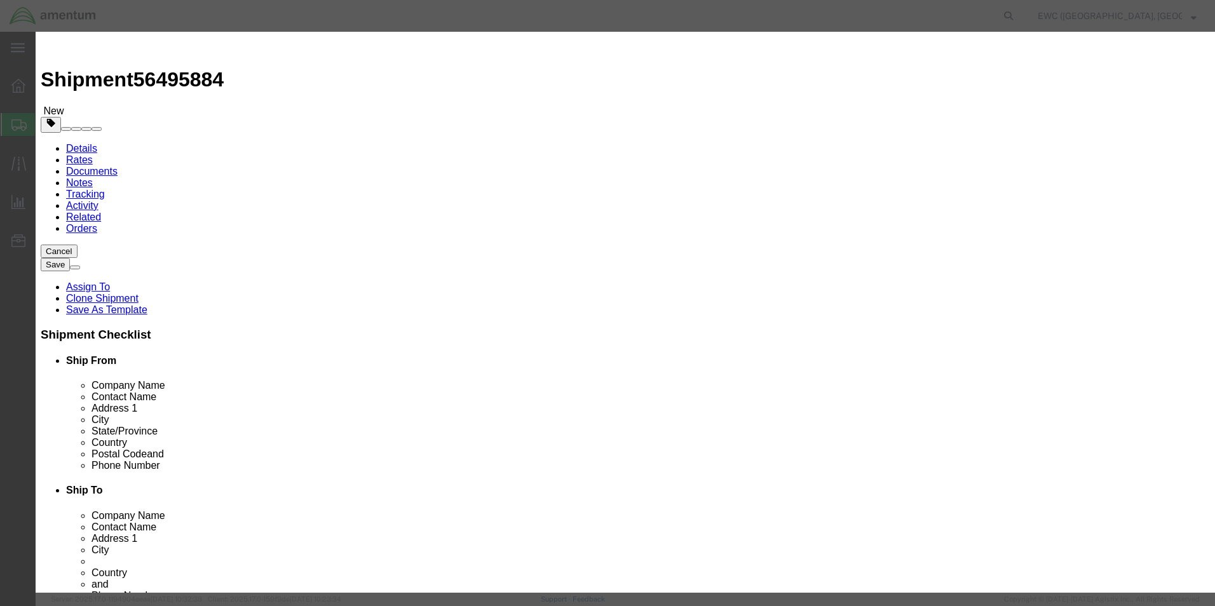
click select "Select Bag Barrels 100Board Feet Bottle Box Blister Pack Carats Can Capsule Car…"
select select "KGS"
click select "Select Bag Barrels 100Board Feet Bottle Box Blister Pack Carats Can Capsule Car…"
click button "Save & Close"
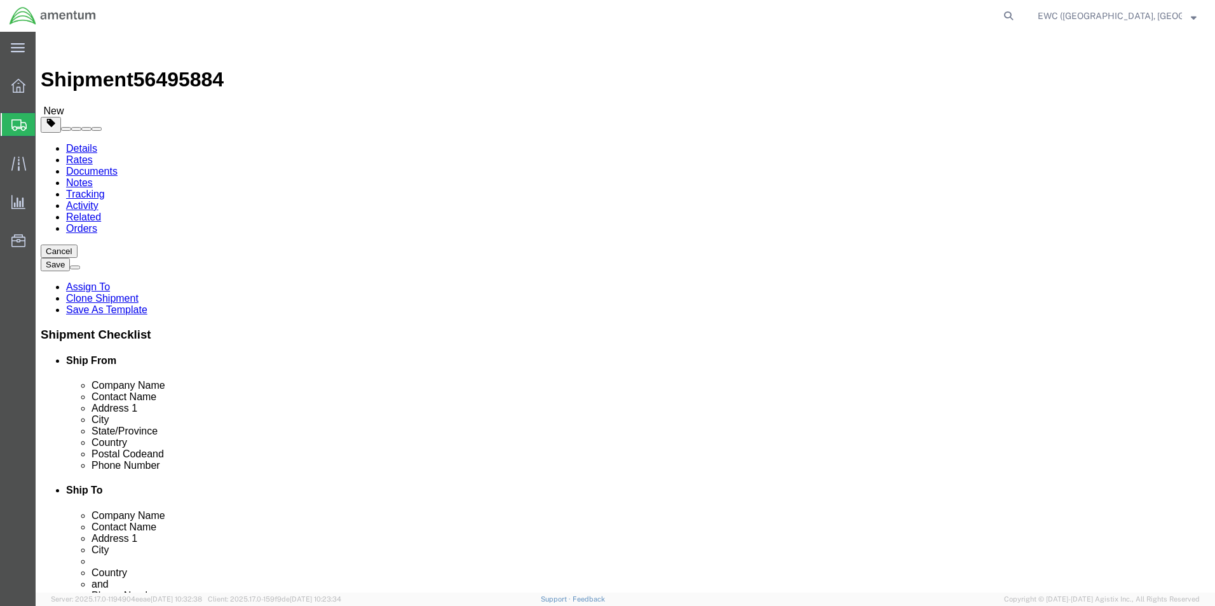
click button "Continue"
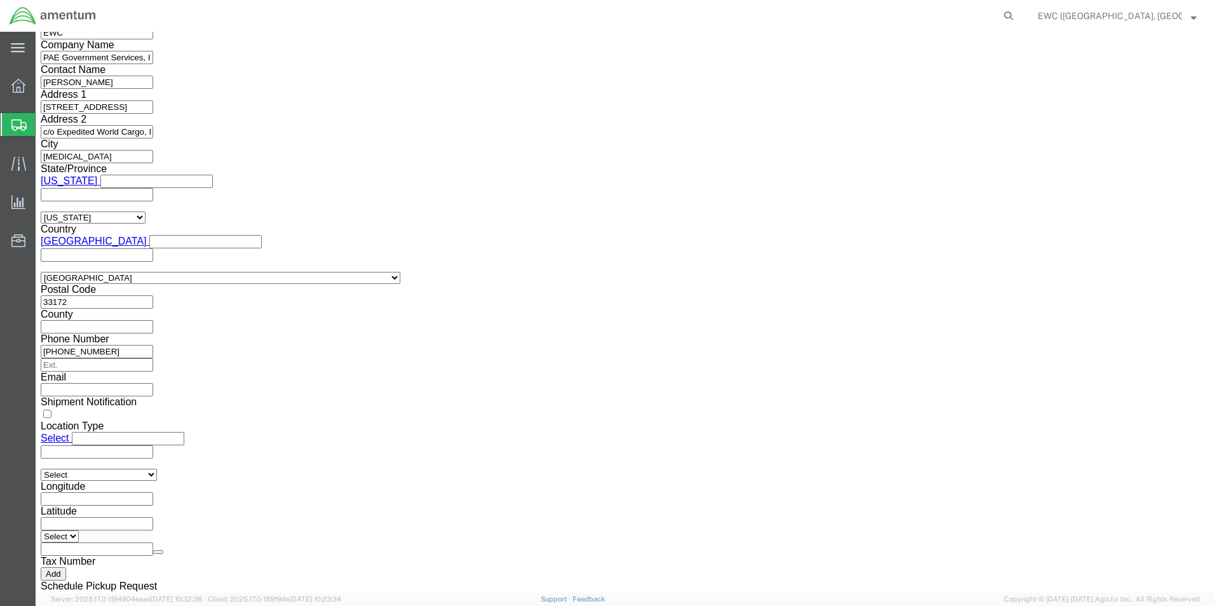
scroll to position [1017, 0]
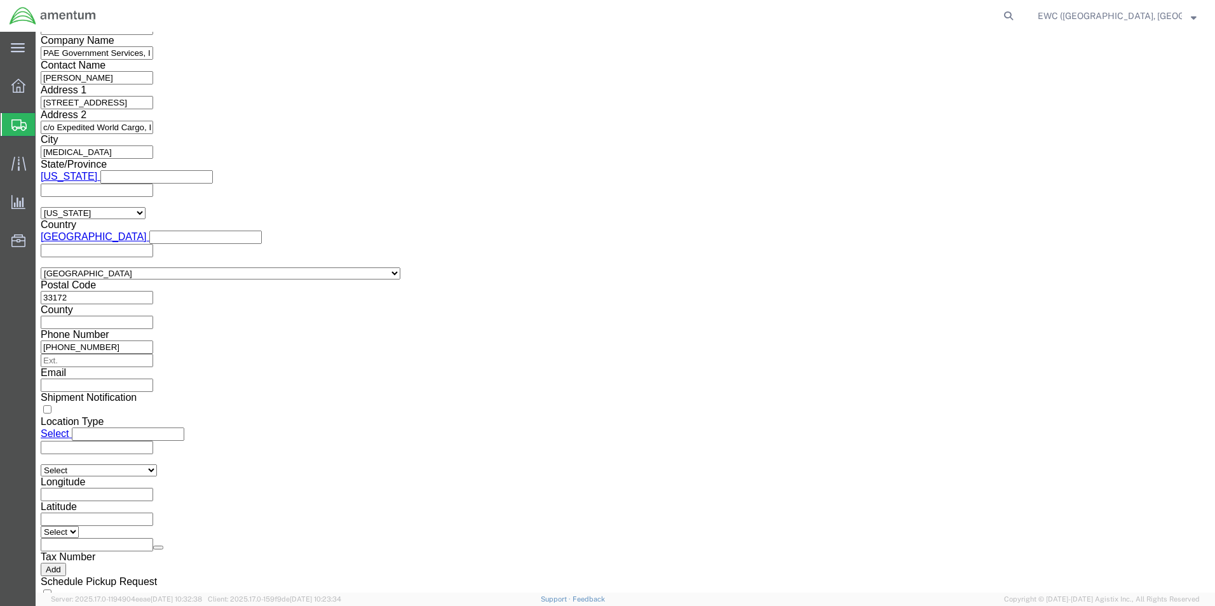
click link "Rate And Send To Bid"
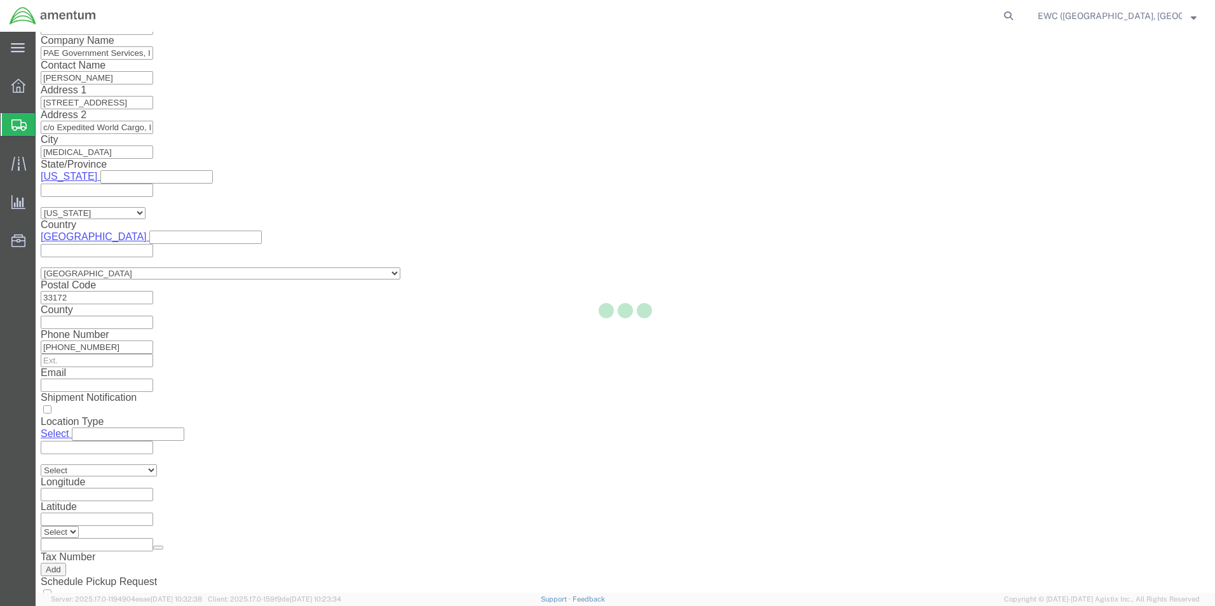
select select "AIR"
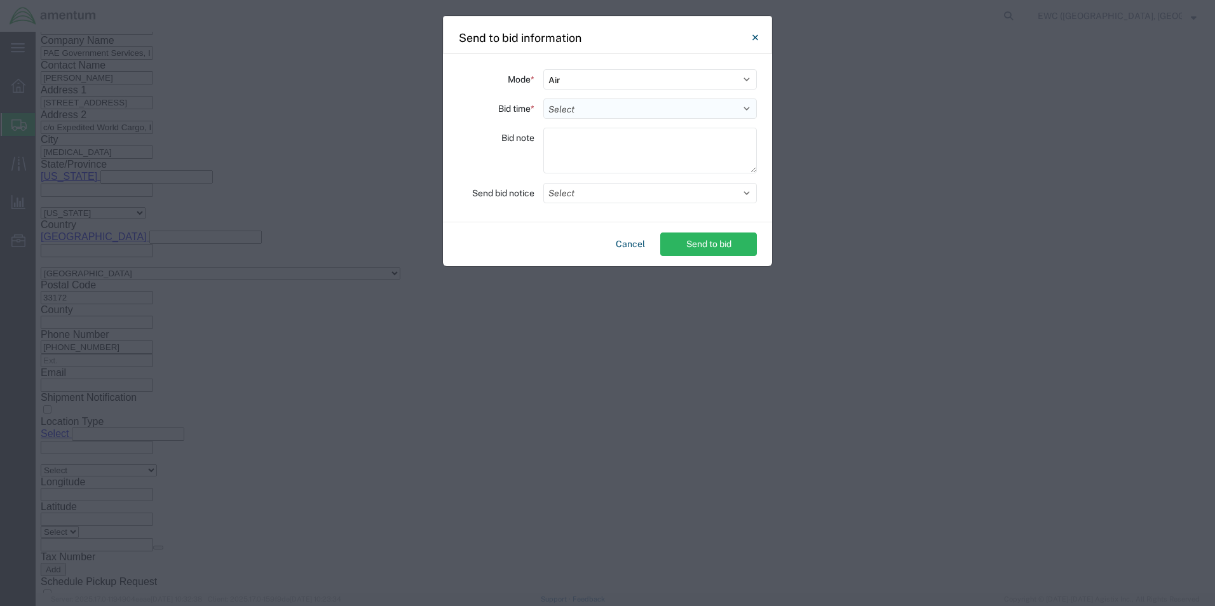
click at [554, 105] on select "Select 30 Min (Rush) 1 Hour (Rush) 2 Hours (Rush) 4 Hours (Rush) 8 Hours (Rush)…" at bounding box center [650, 109] width 214 height 20
select select "0.5"
click at [543, 99] on select "Select 30 Min (Rush) 1 Hour (Rush) 2 Hours (Rush) 4 Hours (Rush) 8 Hours (Rush)…" at bounding box center [650, 109] width 214 height 20
click at [557, 145] on textarea at bounding box center [650, 151] width 214 height 46
type textarea "ARAVI"
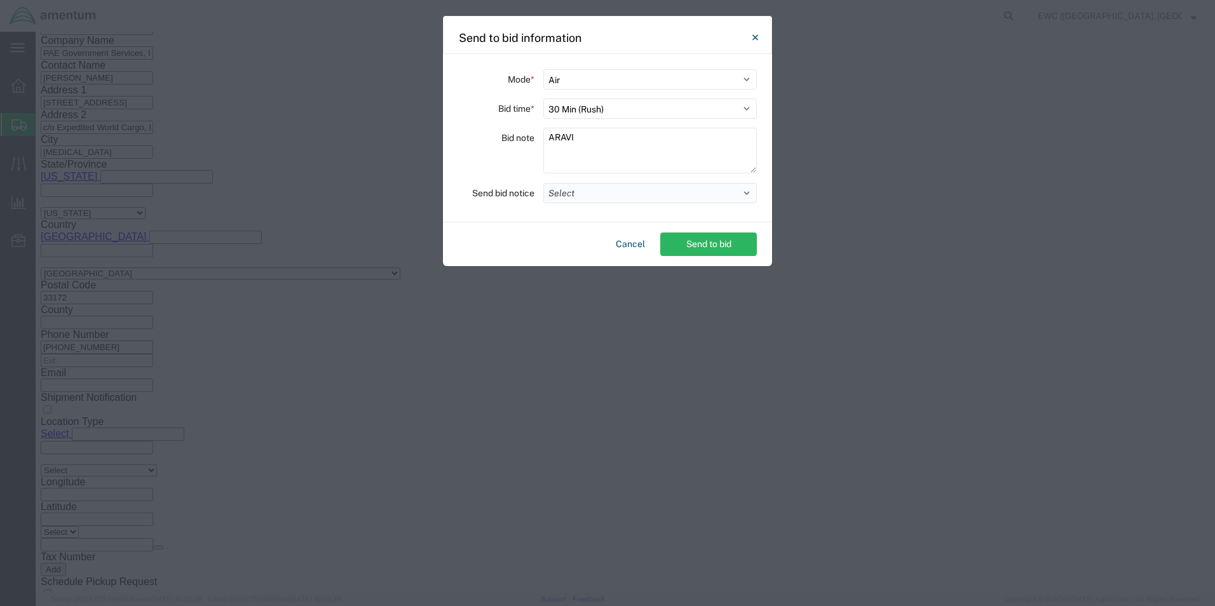
click at [570, 195] on button "Select" at bounding box center [650, 193] width 214 height 20
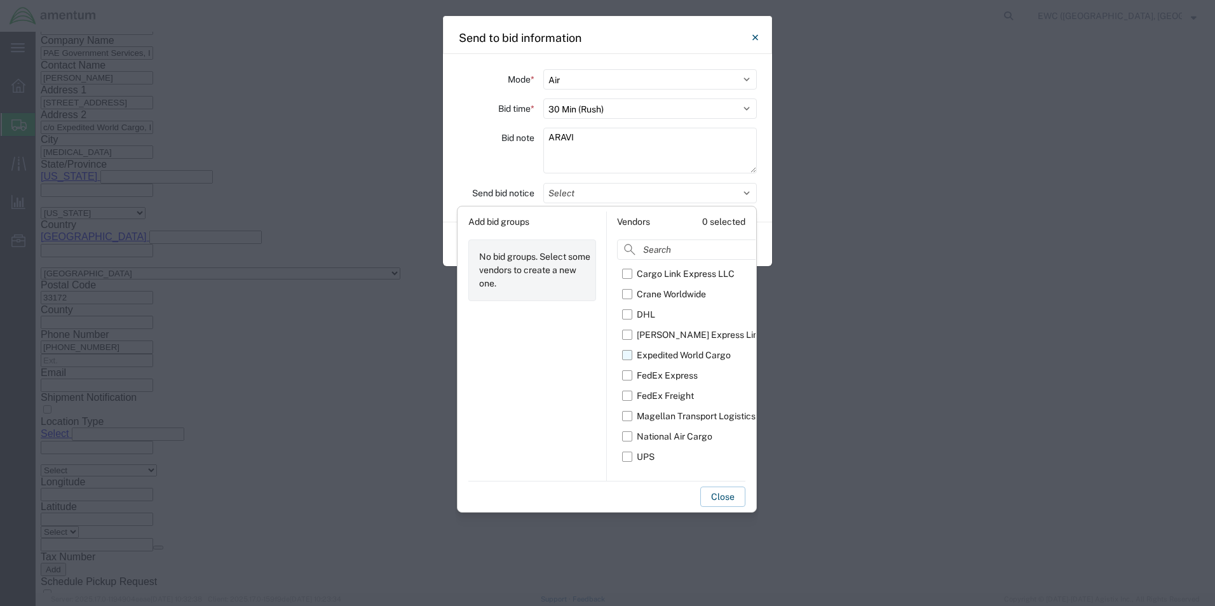
click at [632, 357] on label "Expedited World Cargo" at bounding box center [695, 355] width 146 height 20
click at [0, 0] on input "Expedited World Cargo" at bounding box center [0, 0] width 0 height 0
click at [548, 414] on div "Add bid groups No bid groups. Select some vendors to create a new one." at bounding box center [532, 346] width 149 height 269
click at [715, 498] on button "Close" at bounding box center [722, 497] width 45 height 20
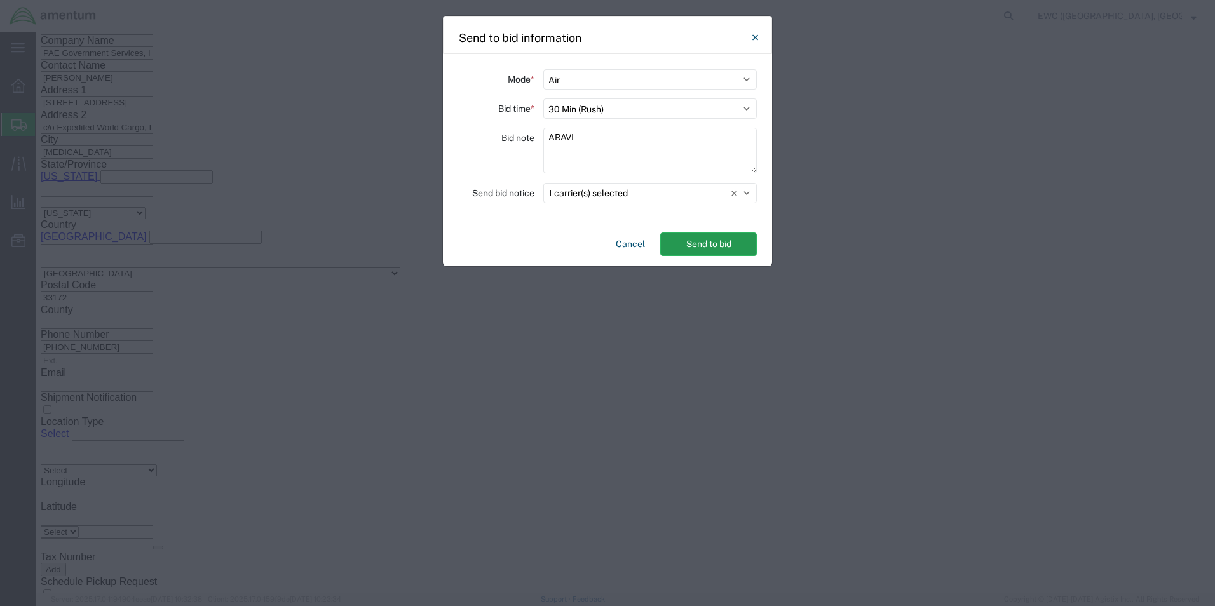
click at [719, 238] on button "Send to bid" at bounding box center [708, 245] width 97 height 24
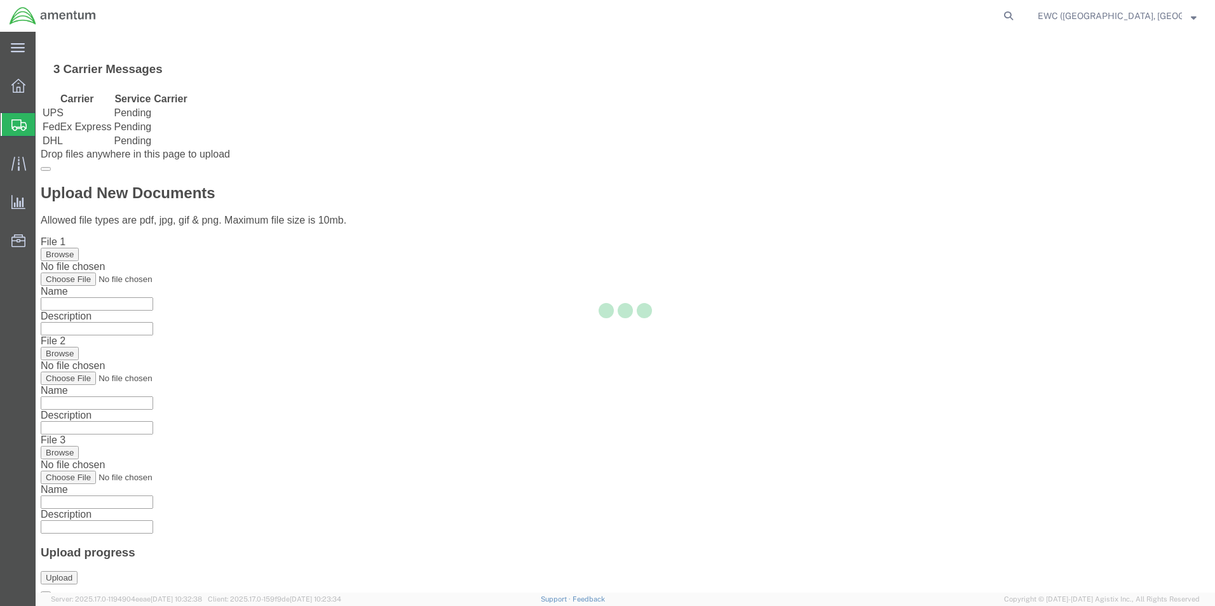
scroll to position [0, 0]
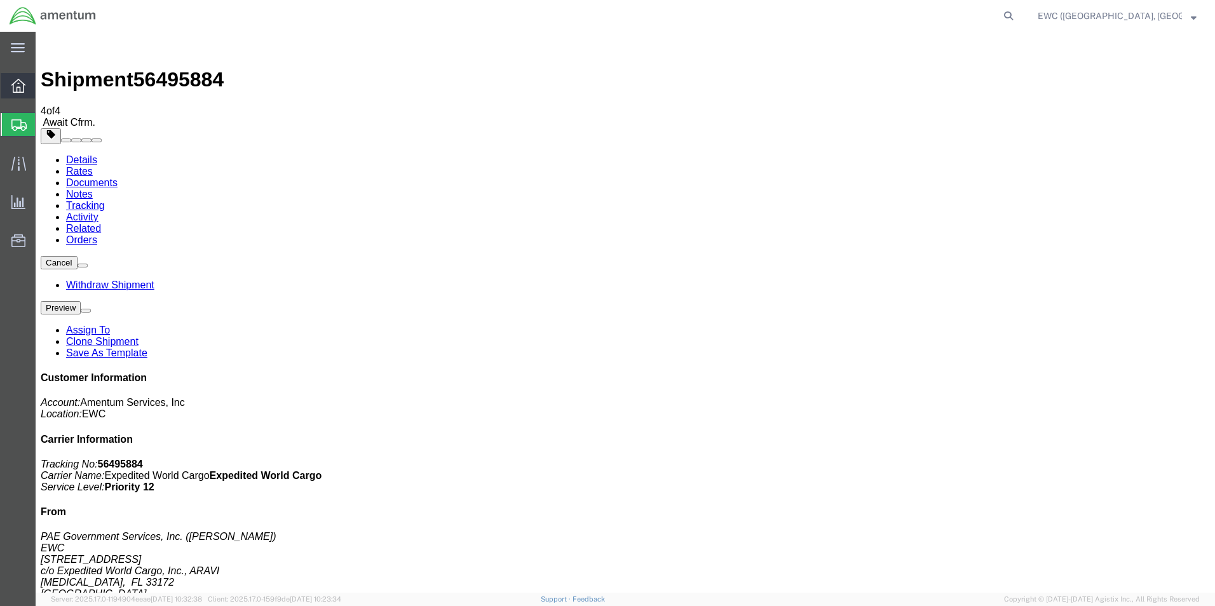
click at [20, 83] on icon at bounding box center [18, 86] width 14 height 14
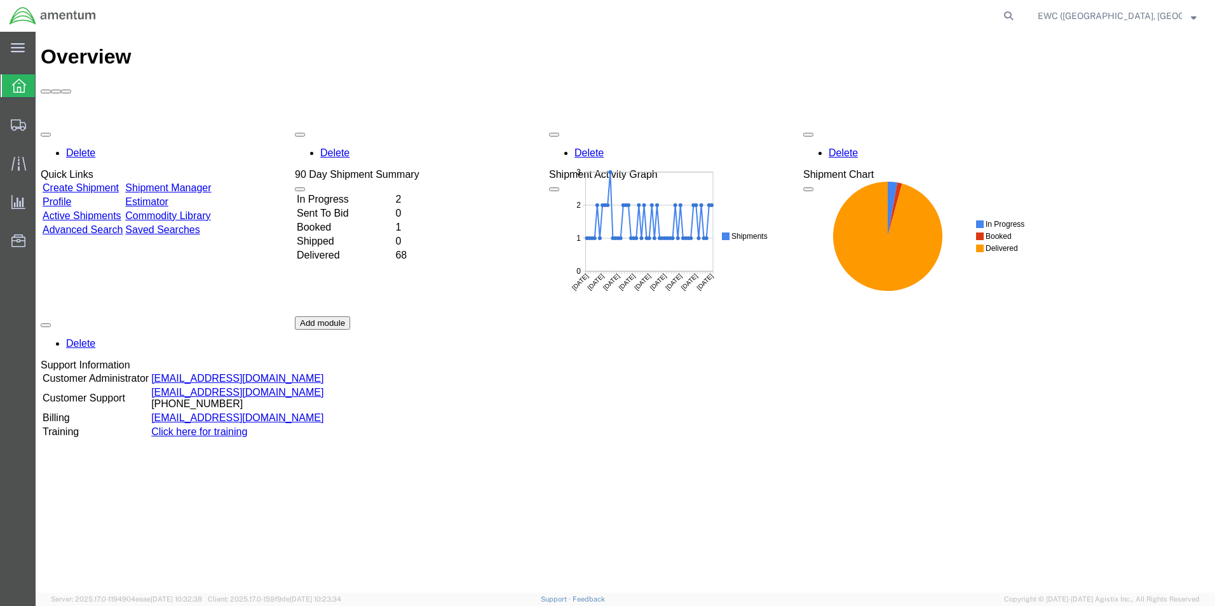
click at [1195, 15] on strong "button" at bounding box center [1194, 15] width 6 height 4
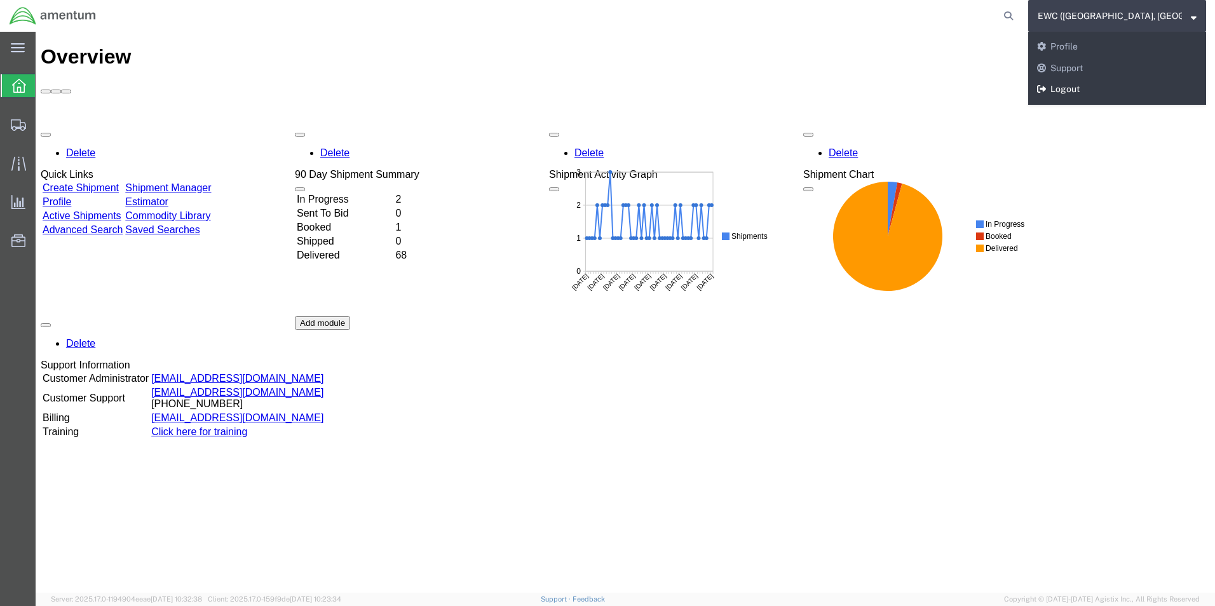
click at [1096, 93] on link "Logout" at bounding box center [1117, 90] width 178 height 22
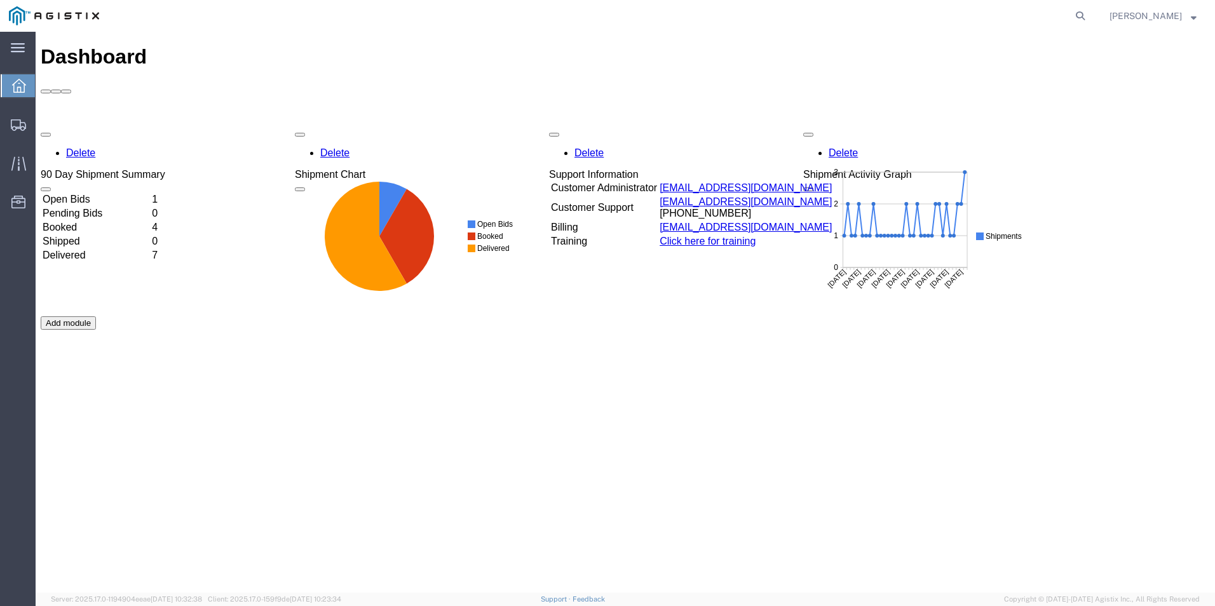
click at [1194, 20] on span "[PERSON_NAME]" at bounding box center [1153, 16] width 87 height 14
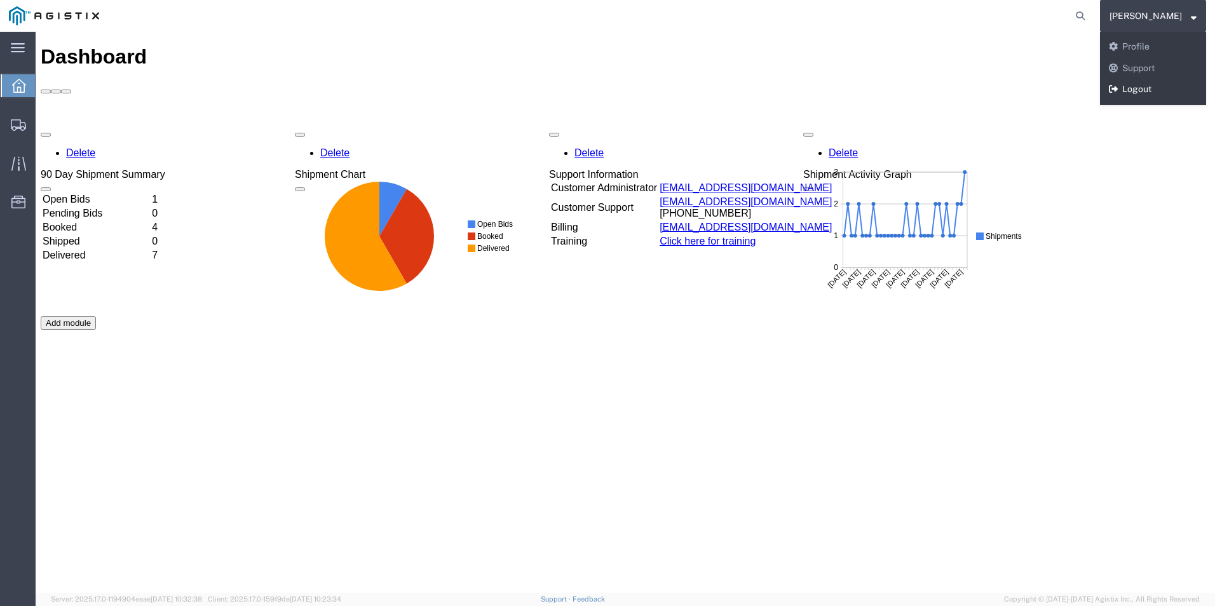
click at [1150, 86] on link "Logout" at bounding box center [1153, 90] width 106 height 22
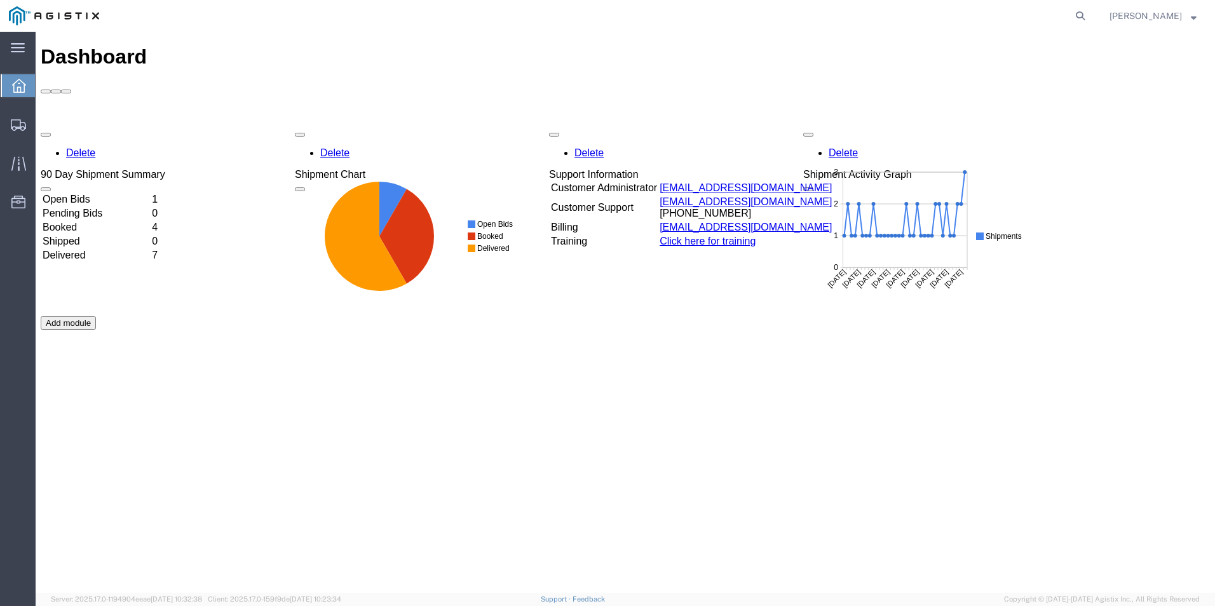
click at [85, 221] on td "Booked" at bounding box center [96, 227] width 108 height 13
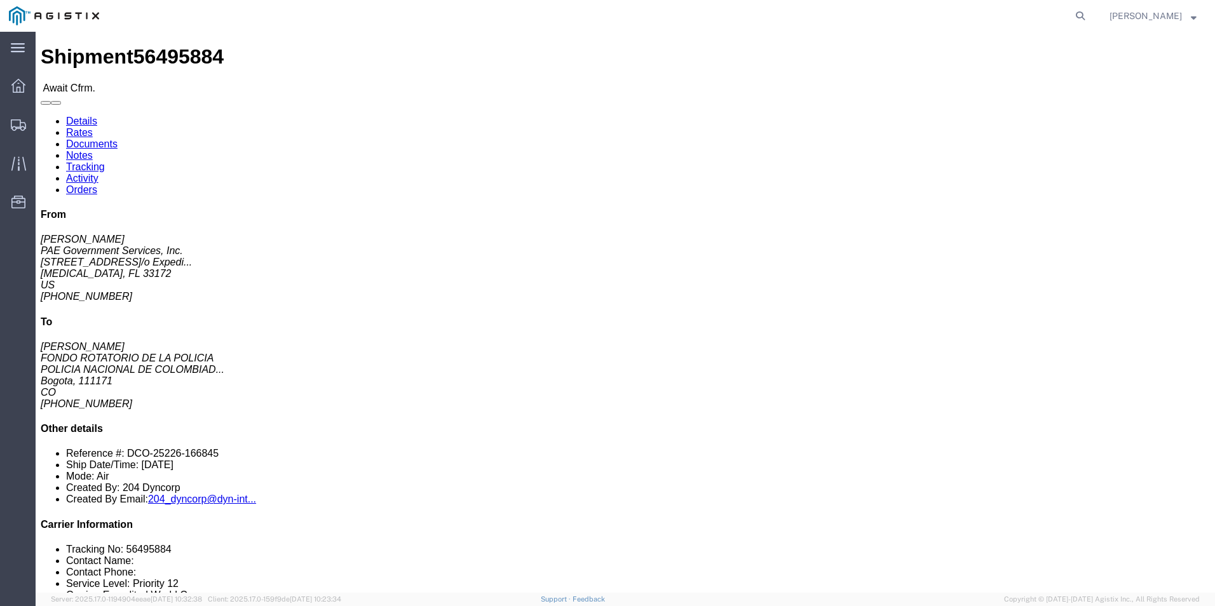
click link "Confirm"
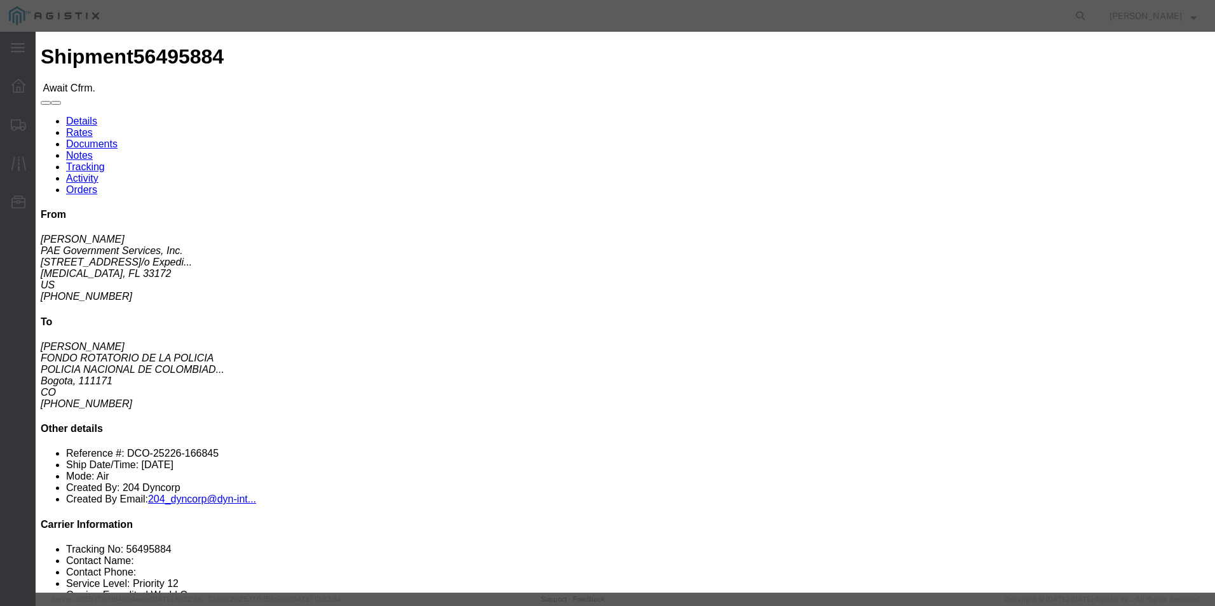
click button "Close"
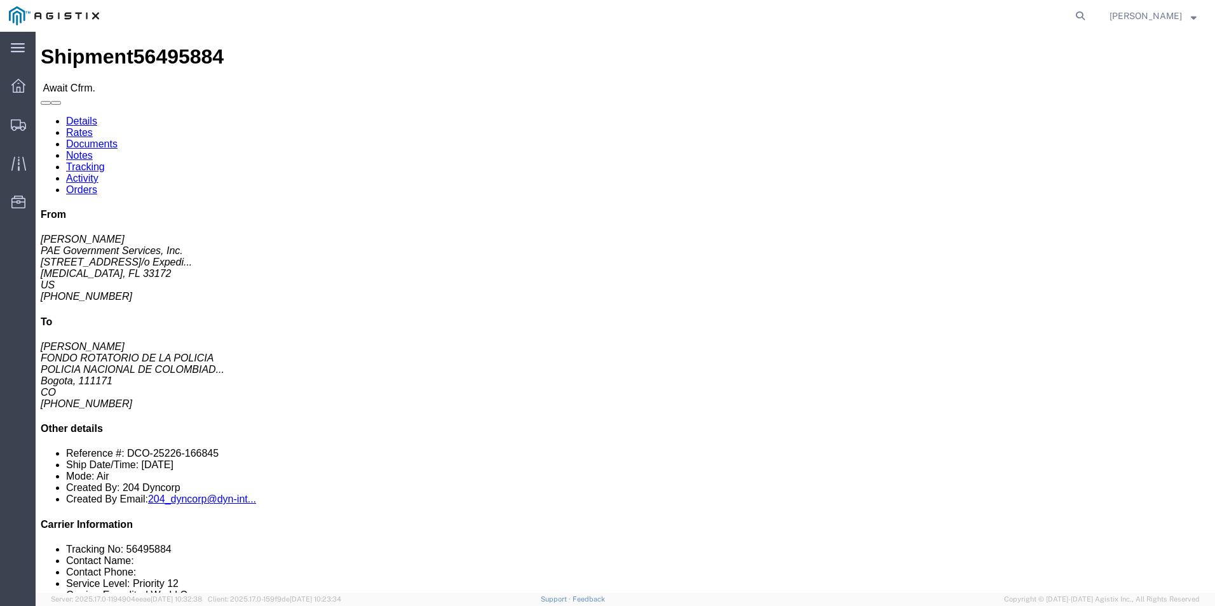
click link "Confirm"
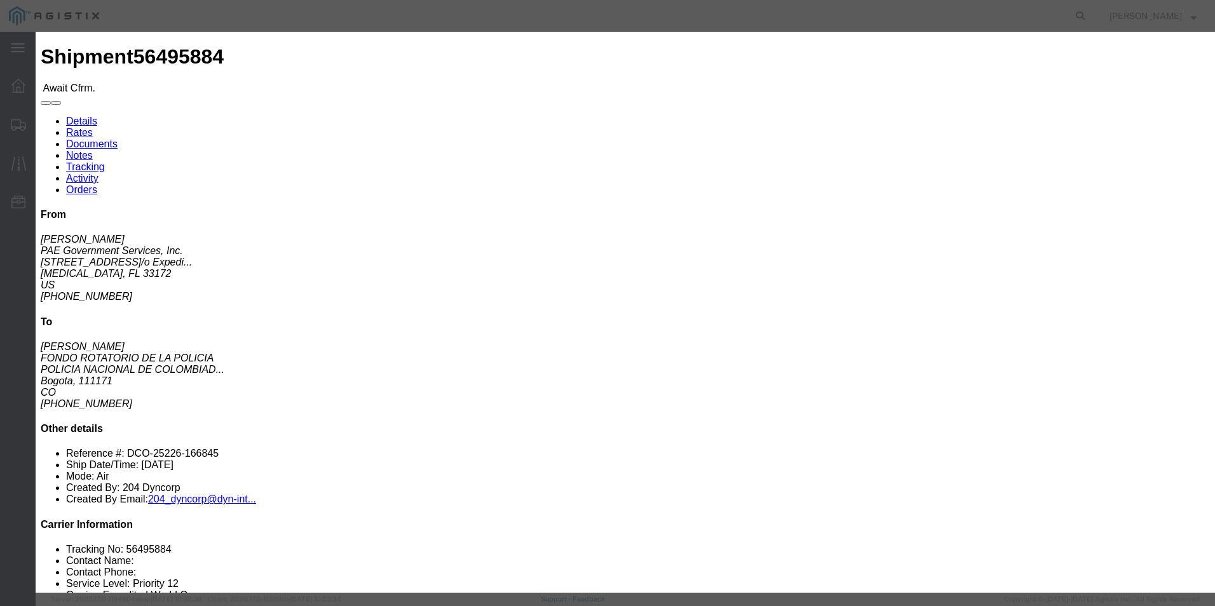
click input "text"
drag, startPoint x: 428, startPoint y: 154, endPoint x: 489, endPoint y: 156, distance: 61.0
click input "369-94914923"
type input "369-94914923"
click input "text"
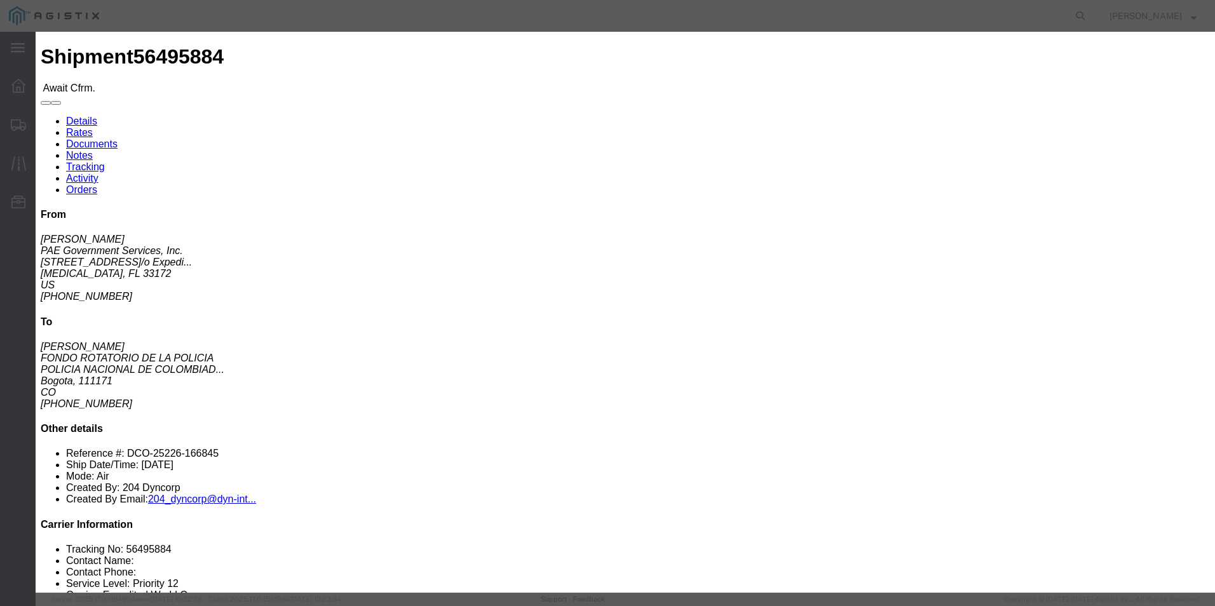
paste input "369-94914923"
type input "369-94914923"
click input "text"
type input "[PERSON_NAME]"
click input "text"
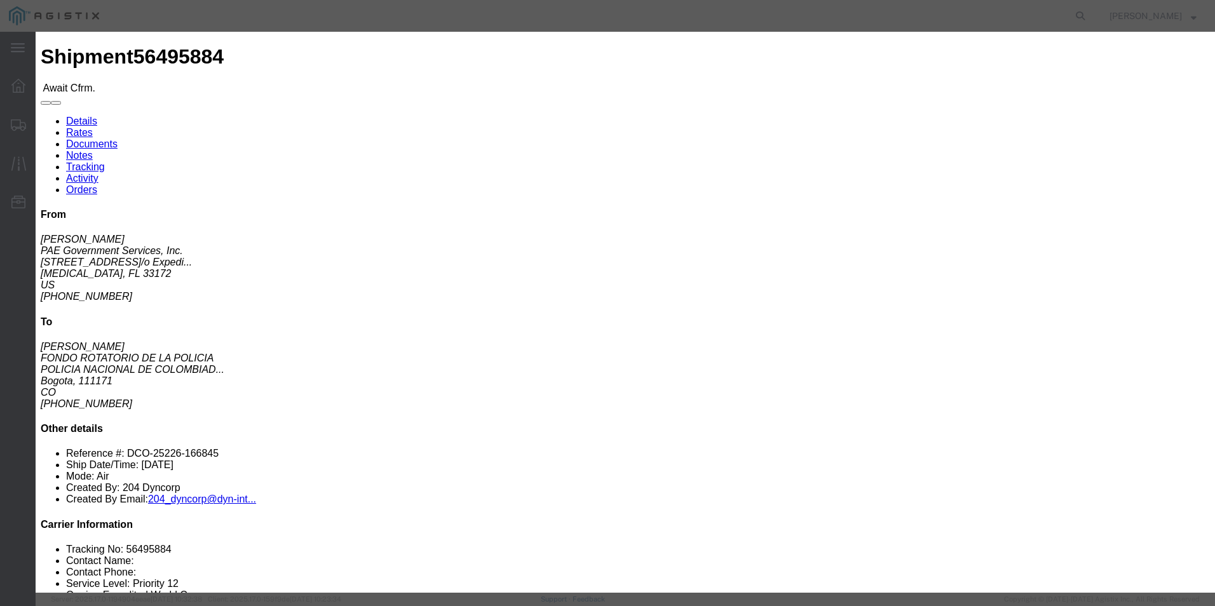
click input "text"
type input "3053925085"
click div "Confirmation Details Use my profile Bill of Lading Number 369-94914923 Person M…"
click input "[DATE]"
click td "21"
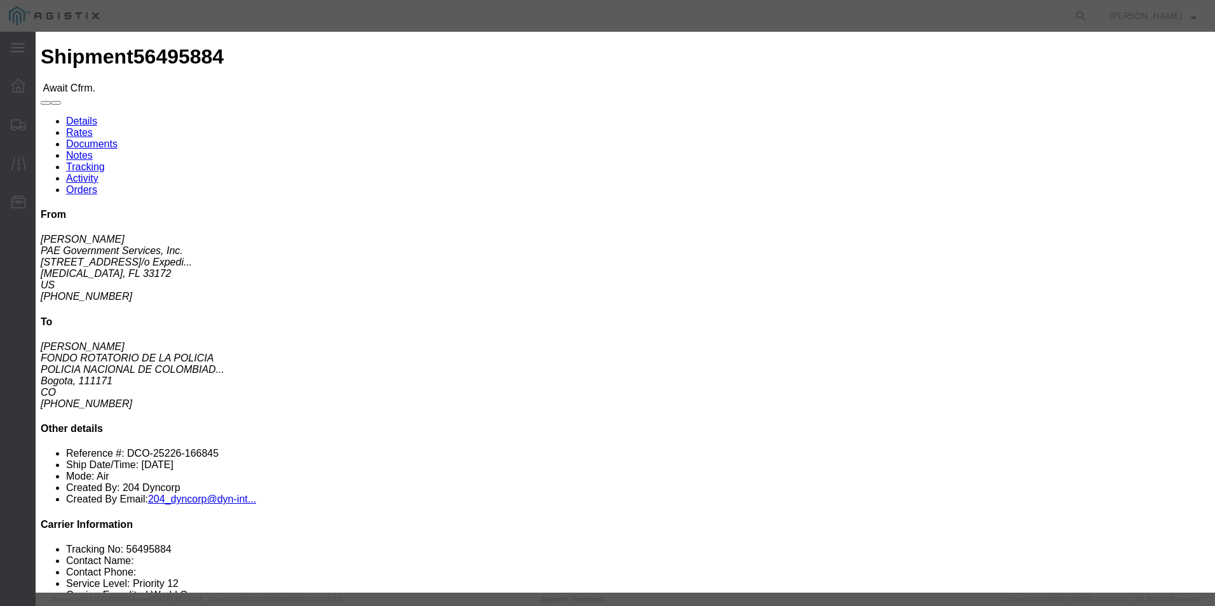
type input "08/21/2025"
click select "Select Midnight 1 am 2 am 3 am 4 am 5 am 6 am 7 am 8 am 9 am 10 am 11 am 12 Noo…"
select select
click select "Select Midnight 1 am 2 am 3 am 4 am 5 am 6 am 7 am 8 am 9 am 10 am 11 am 12 Noo…"
click button "Submit"
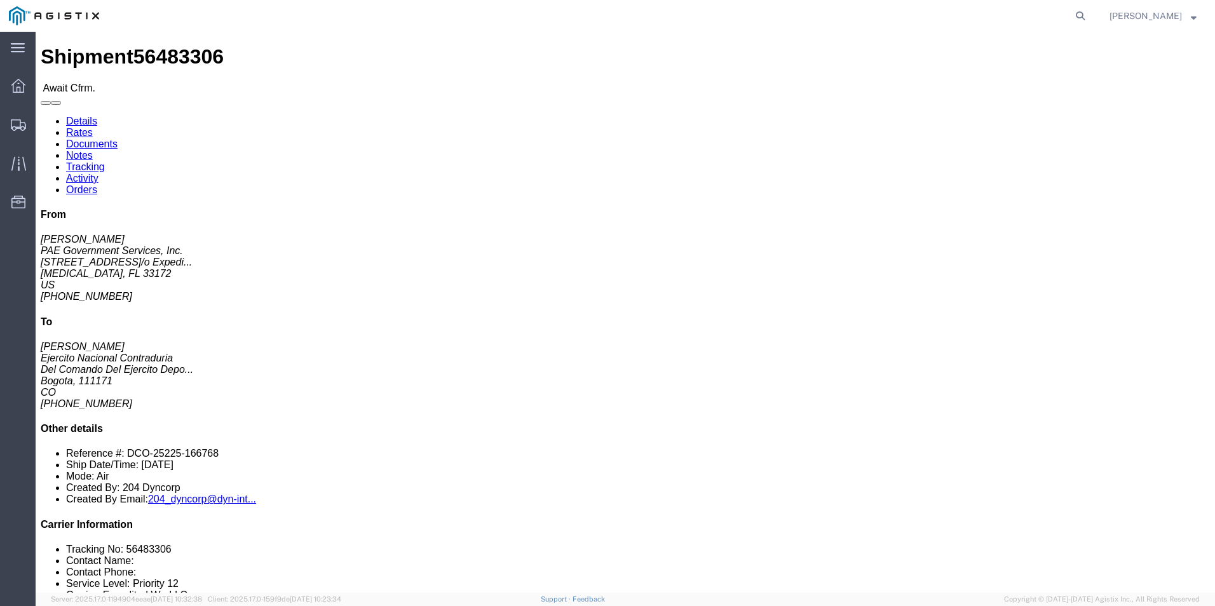
click link "Confirm"
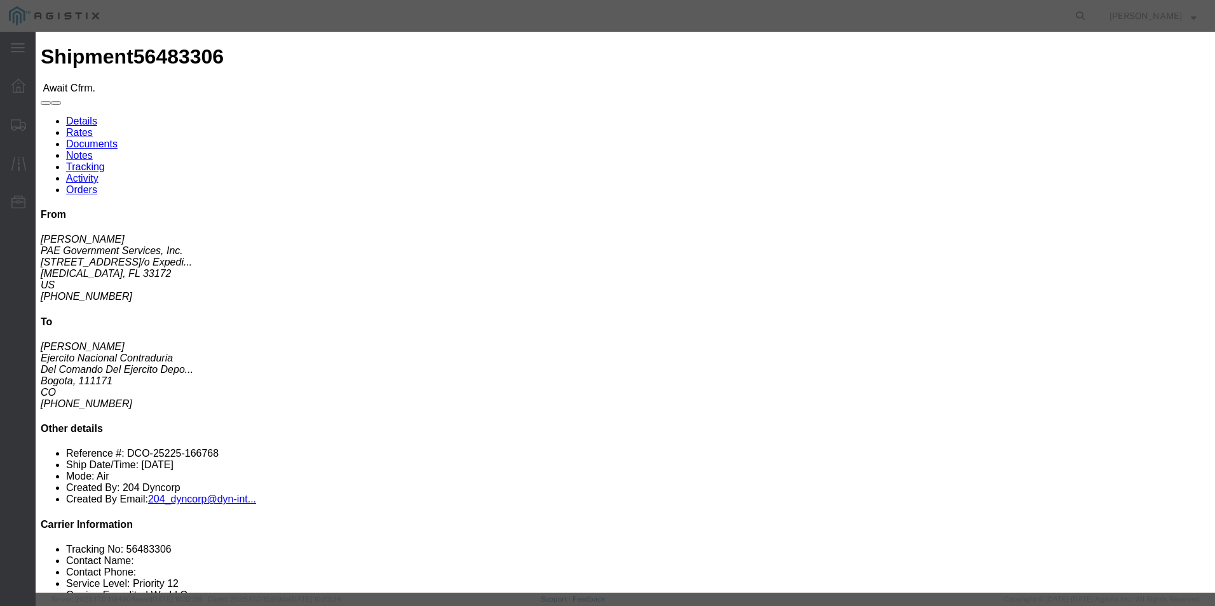
click input "text"
type input "369-94914890"
drag, startPoint x: 390, startPoint y: 112, endPoint x: 437, endPoint y: 158, distance: 66.5
drag, startPoint x: 437, startPoint y: 158, endPoint x: 487, endPoint y: 160, distance: 50.2
click input "369-94914890"
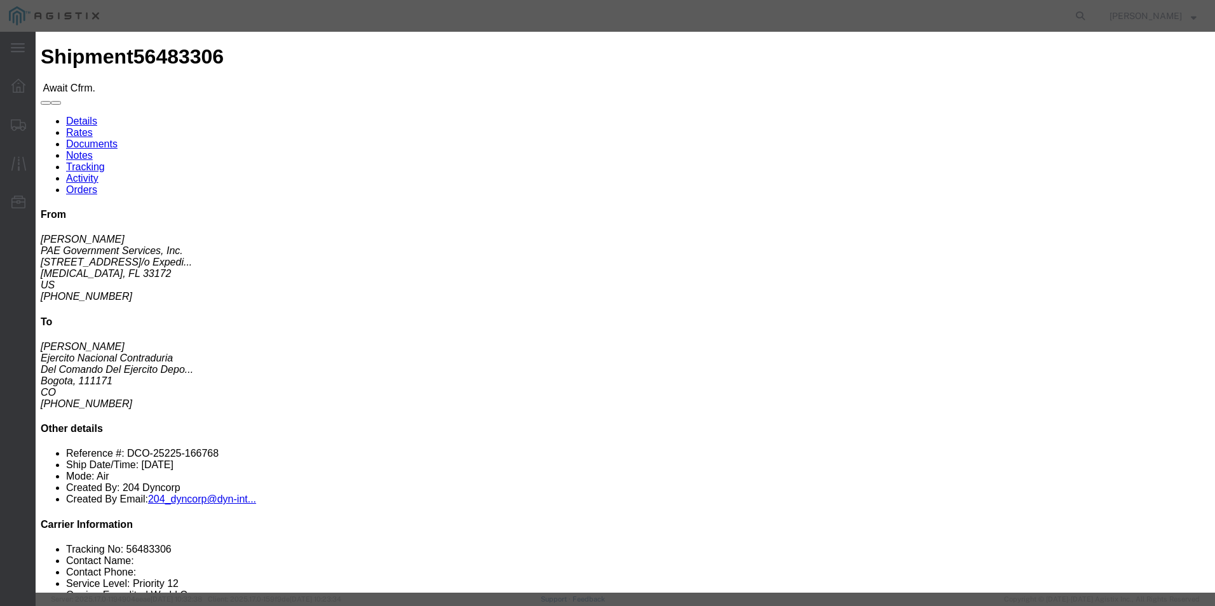
click input "text"
paste input "369-94914890"
type input "369-94914890"
click input "text"
type input "[PERSON_NAME]"
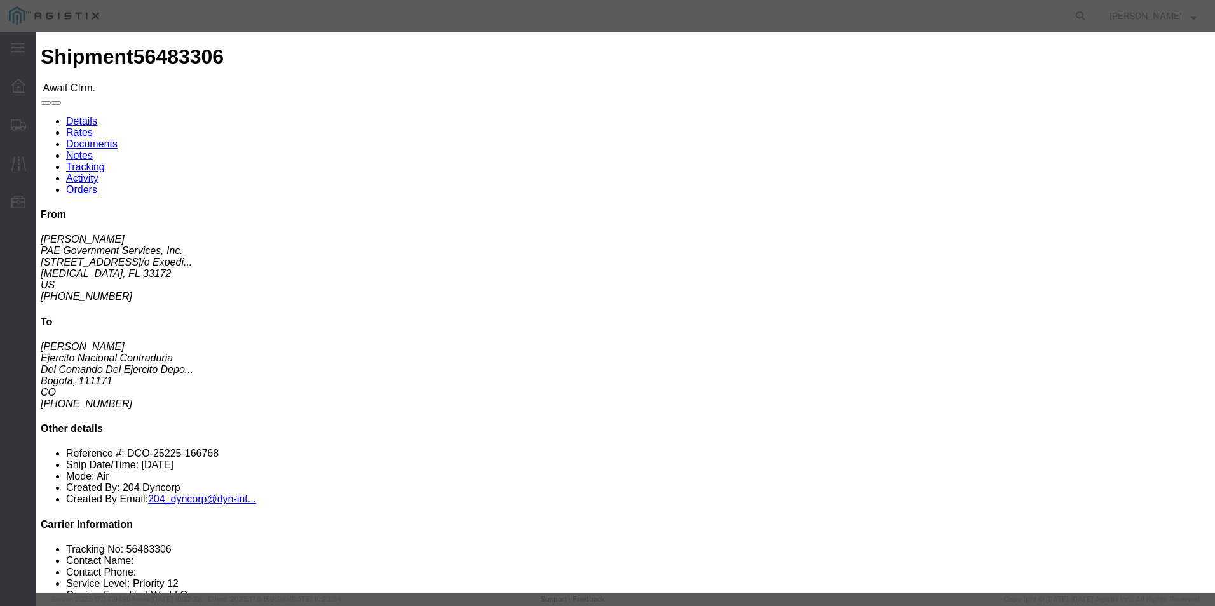
click input "text"
type input "3053925085"
click div "Confirmation Details Use my profile Bill of Lading Number 369-94914890 Person M…"
click select "Select Midnight 1 am 2 am 3 am 4 am 5 am 6 am 7 am 8 am 9 am 10 am 11 am 12 Noo…"
select select
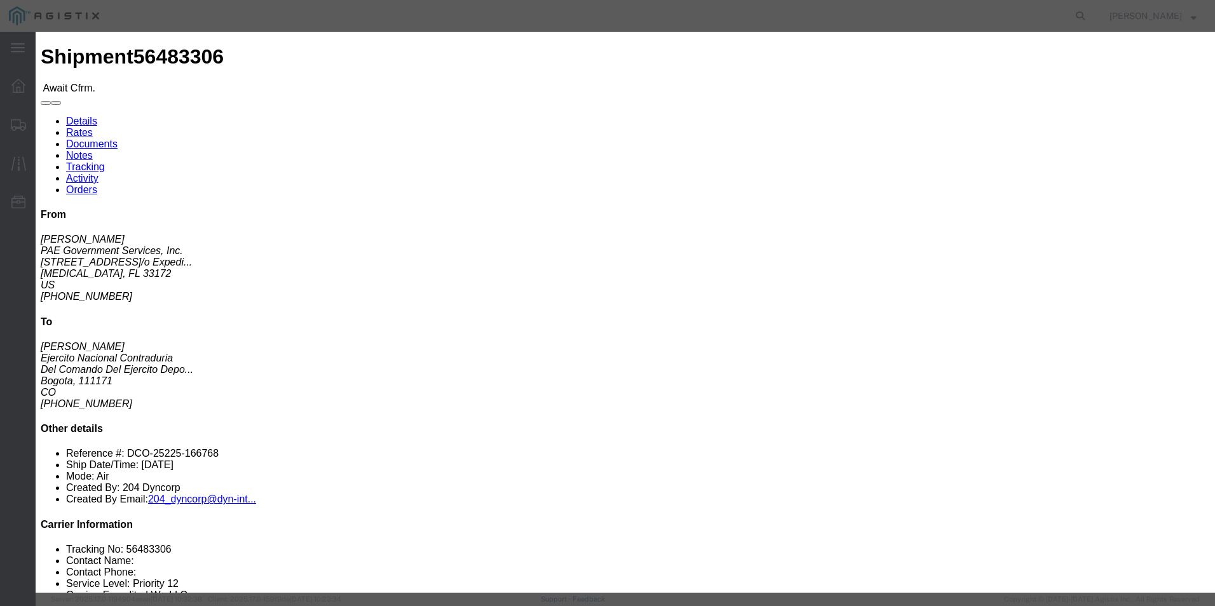
click select "Select Midnight 1 am 2 am 3 am 4 am 5 am 6 am 7 am 8 am 9 am 10 am 11 am 12 Noo…"
click button "Submit"
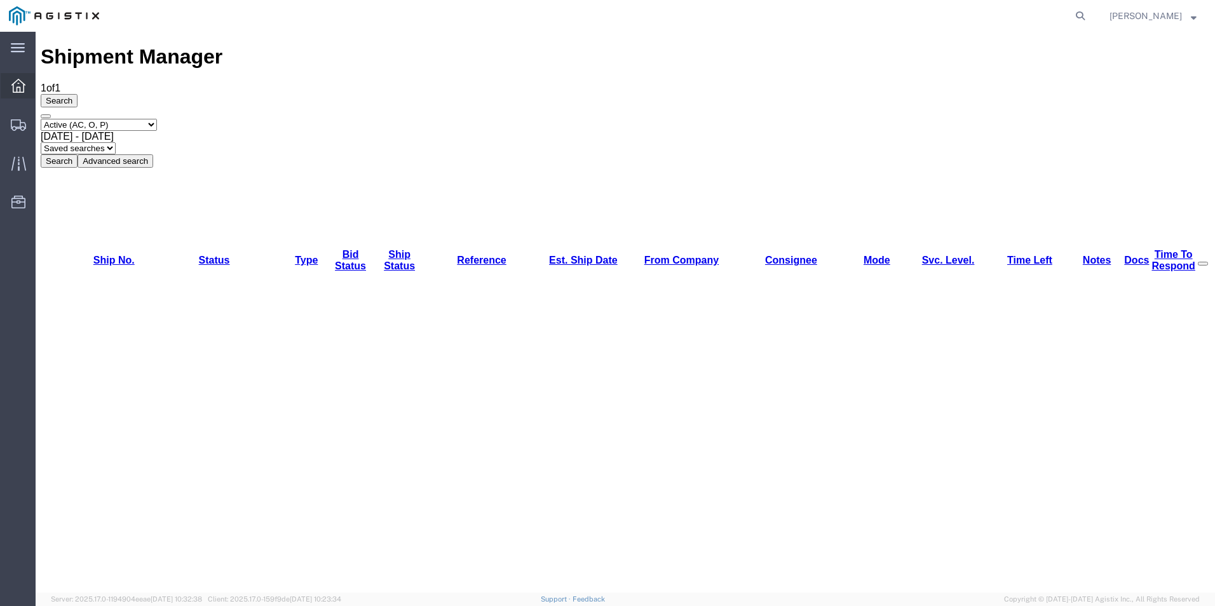
click at [22, 78] on div at bounding box center [19, 85] width 36 height 25
